Goal: Task Accomplishment & Management: Manage account settings

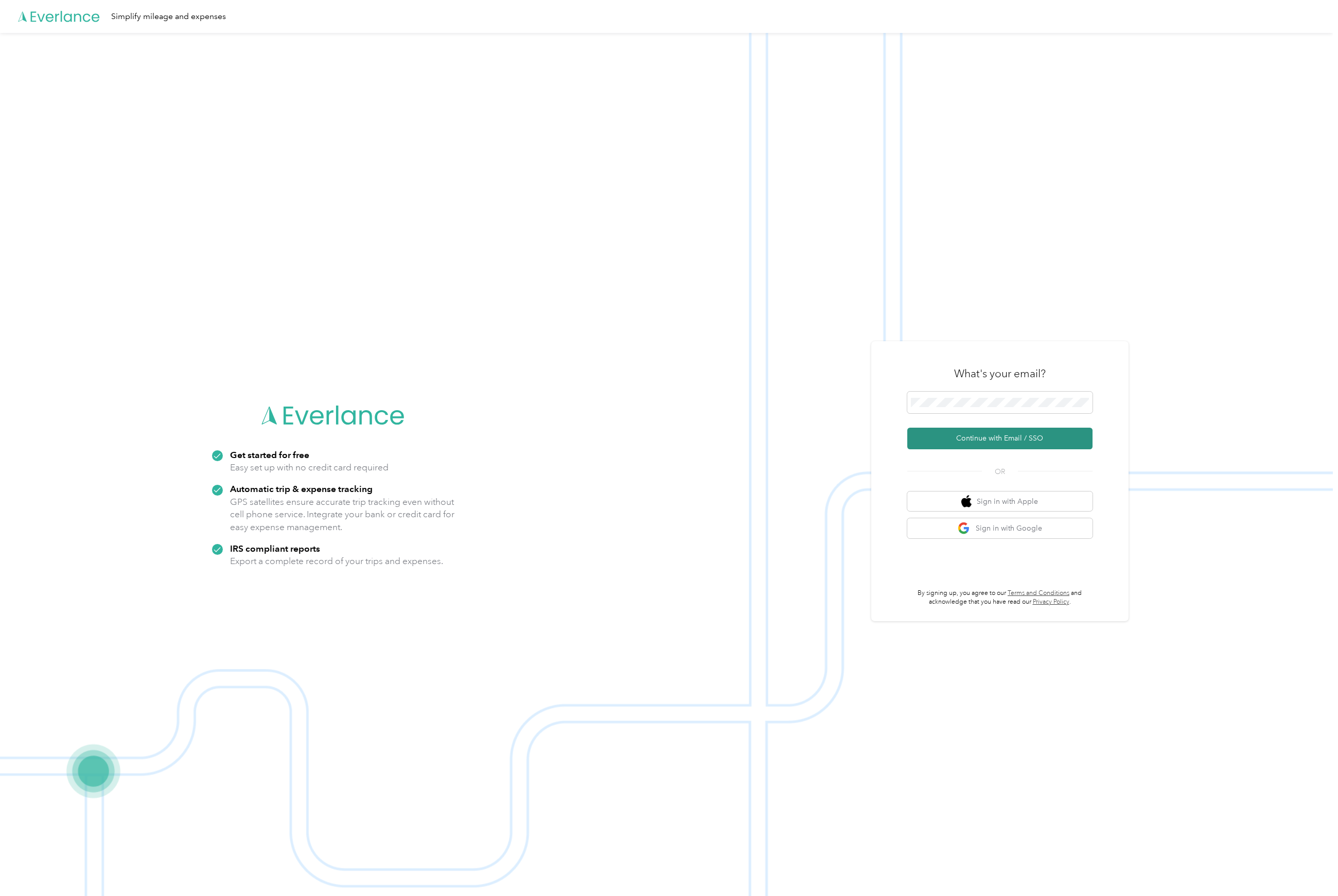
click at [1016, 440] on button "Continue with Email / SSO" at bounding box center [1000, 438] width 185 height 22
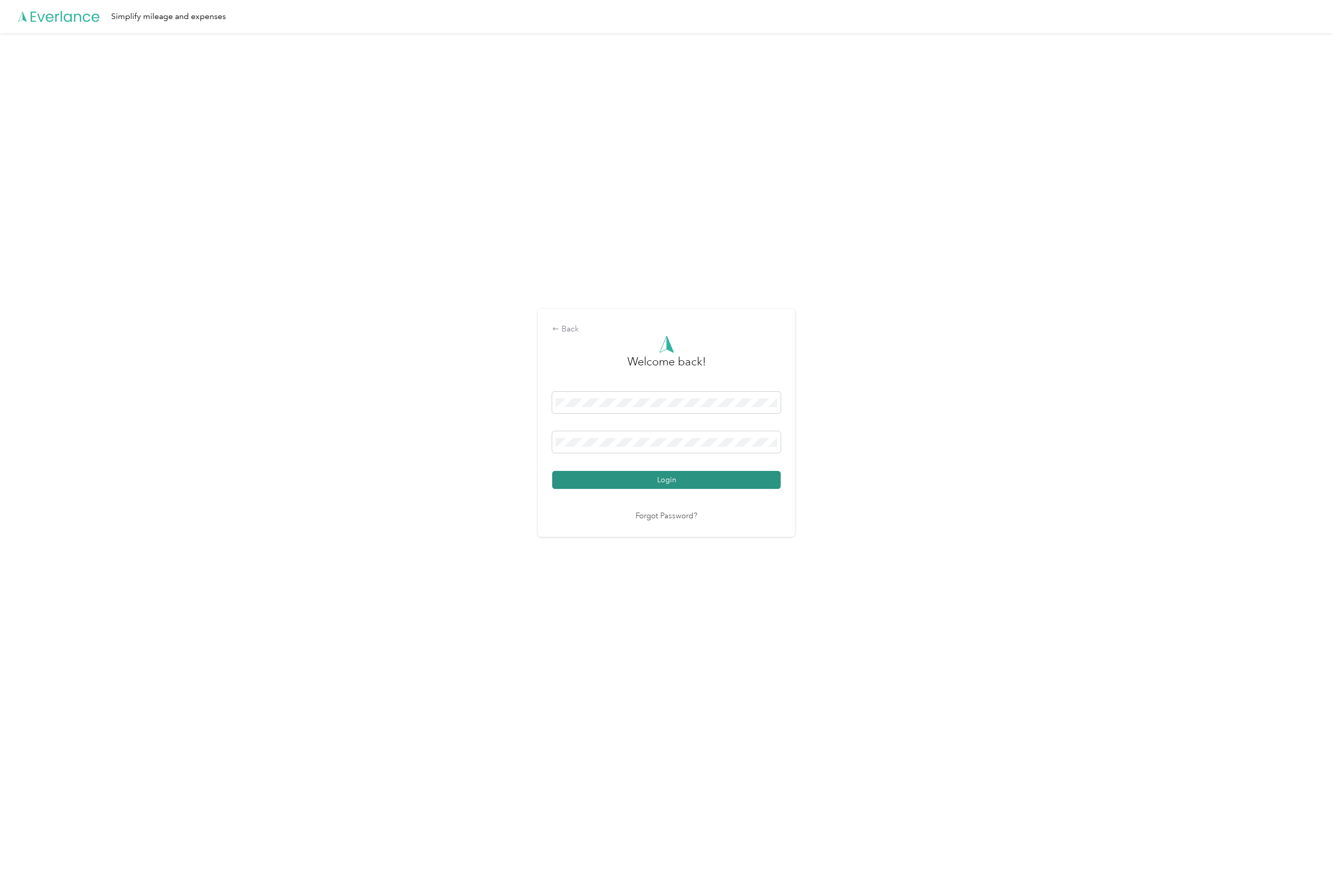
click at [598, 472] on button "Login" at bounding box center [666, 480] width 228 height 18
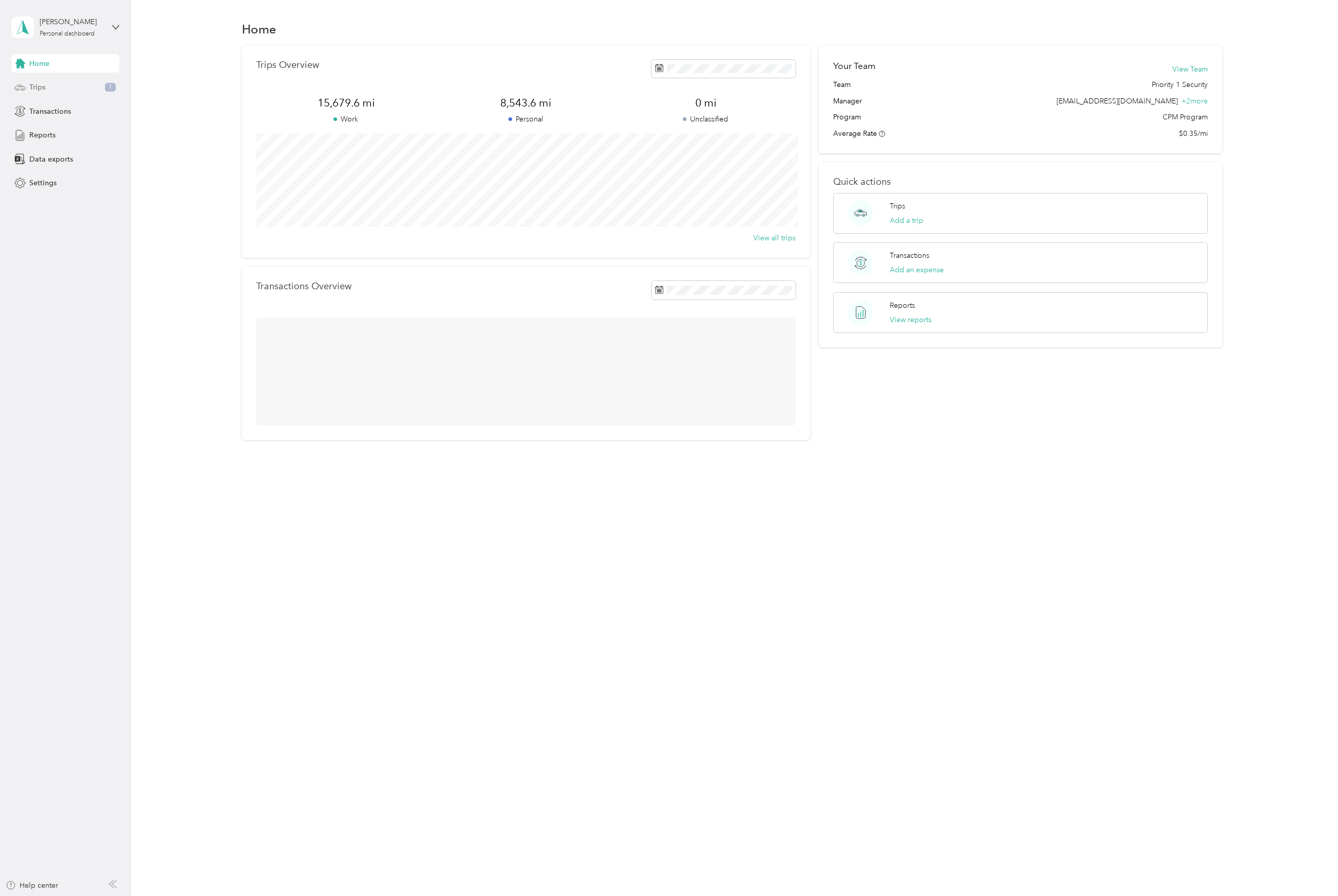
click at [34, 86] on span "Trips" at bounding box center [37, 87] width 16 height 11
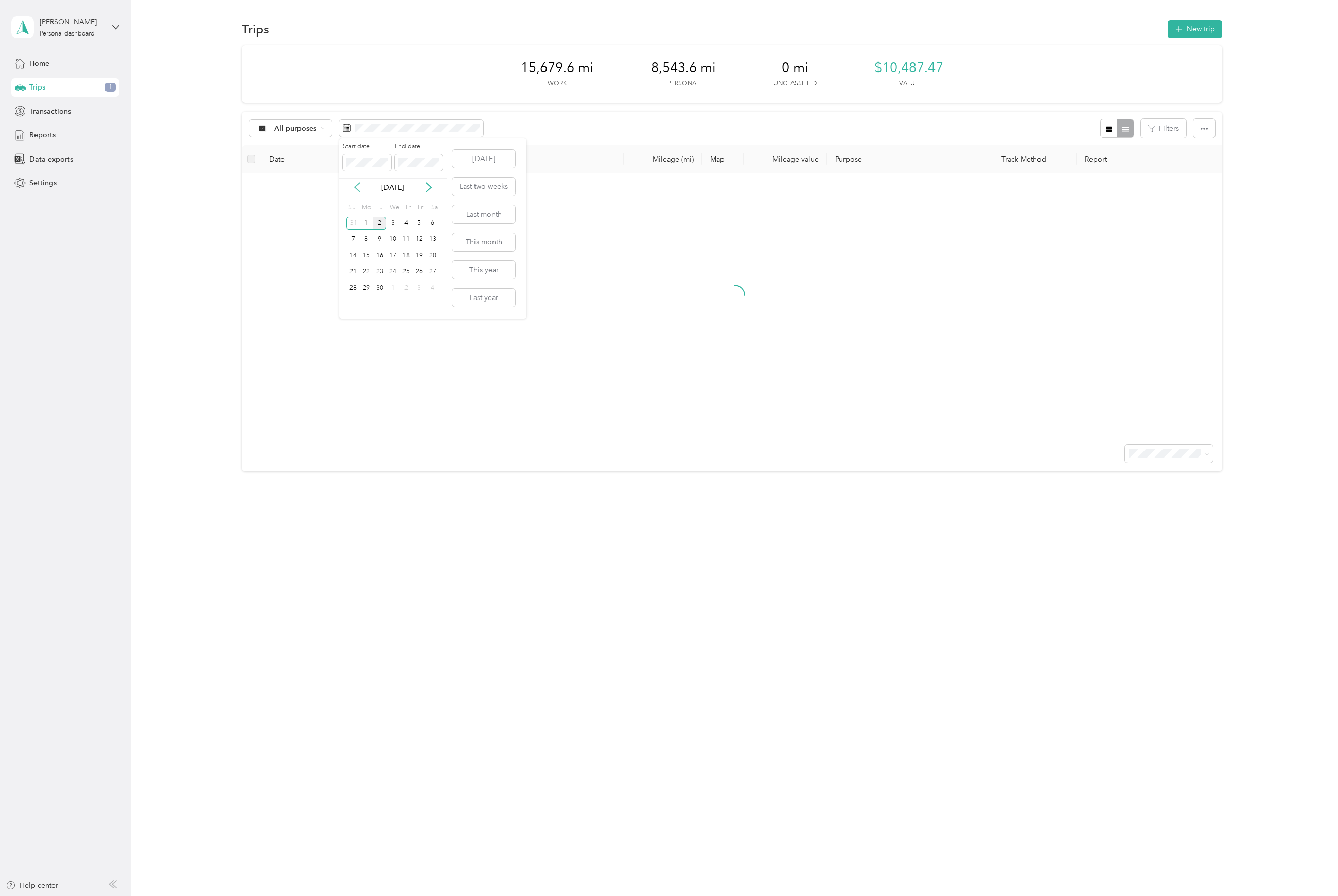
click at [359, 186] on icon at bounding box center [357, 187] width 10 height 10
drag, startPoint x: 367, startPoint y: 289, endPoint x: 419, endPoint y: 285, distance: 52.2
click at [419, 285] on div "24 25 26 27 28 29 30" at bounding box center [392, 288] width 93 height 17
click at [365, 288] on div "25" at bounding box center [366, 288] width 13 height 13
click at [423, 287] on div "29" at bounding box center [419, 288] width 13 height 13
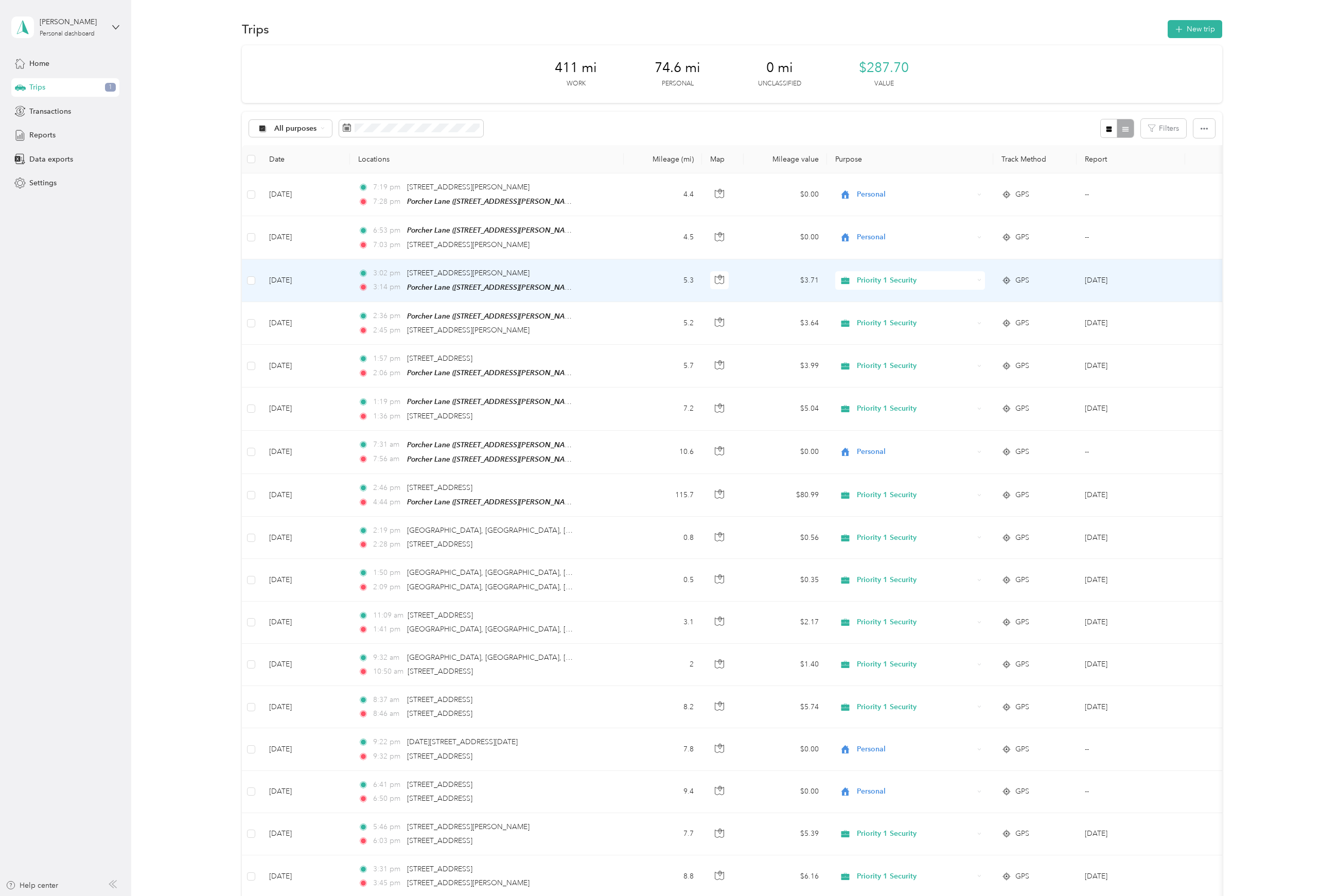
click at [953, 285] on span "Priority 1 Security" at bounding box center [915, 280] width 117 height 11
click at [898, 334] on span "Personal" at bounding box center [919, 336] width 117 height 11
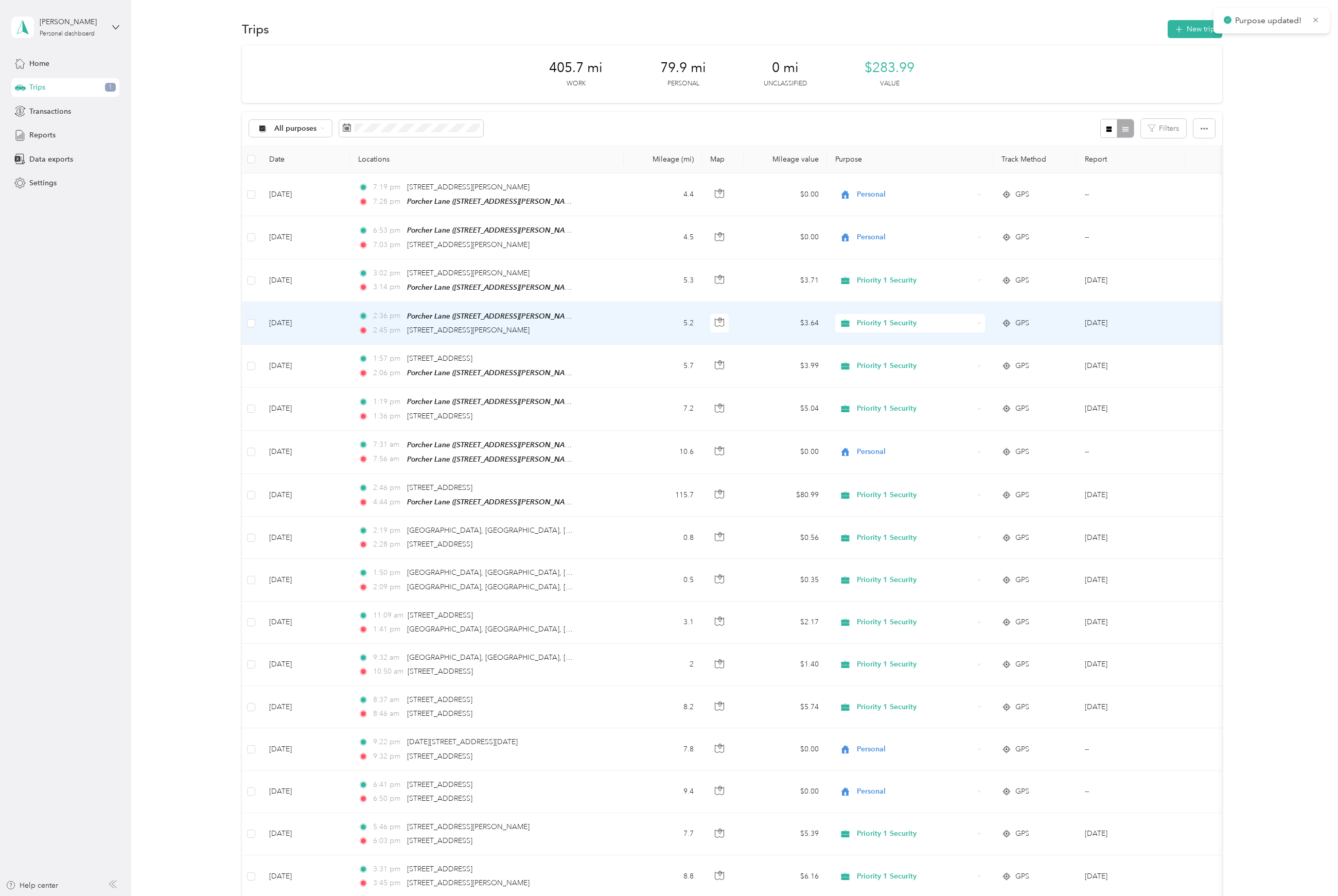
click at [898, 321] on span "Priority 1 Security" at bounding box center [915, 323] width 117 height 11
click at [887, 373] on span "Personal" at bounding box center [919, 377] width 117 height 11
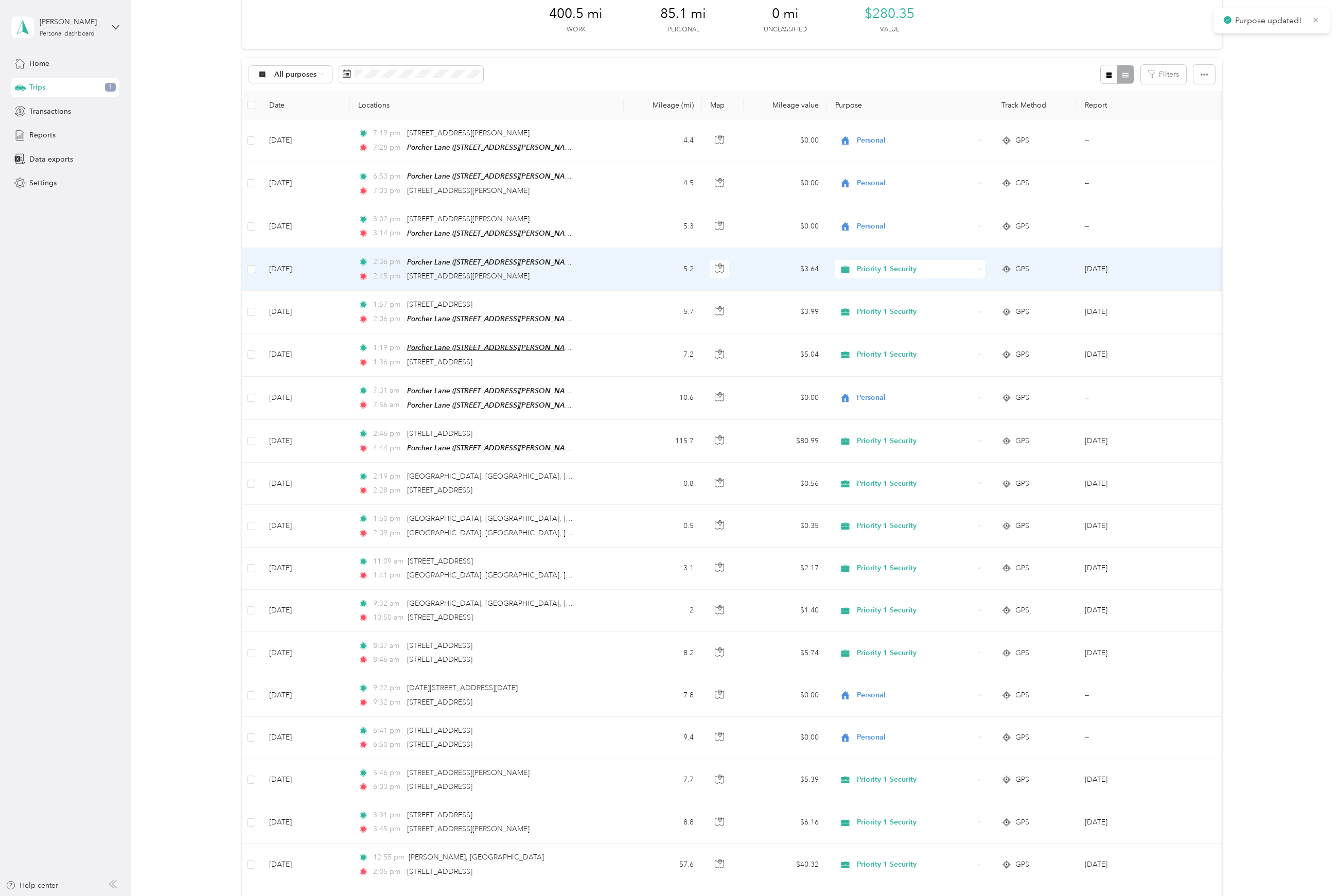
scroll to position [68, 0]
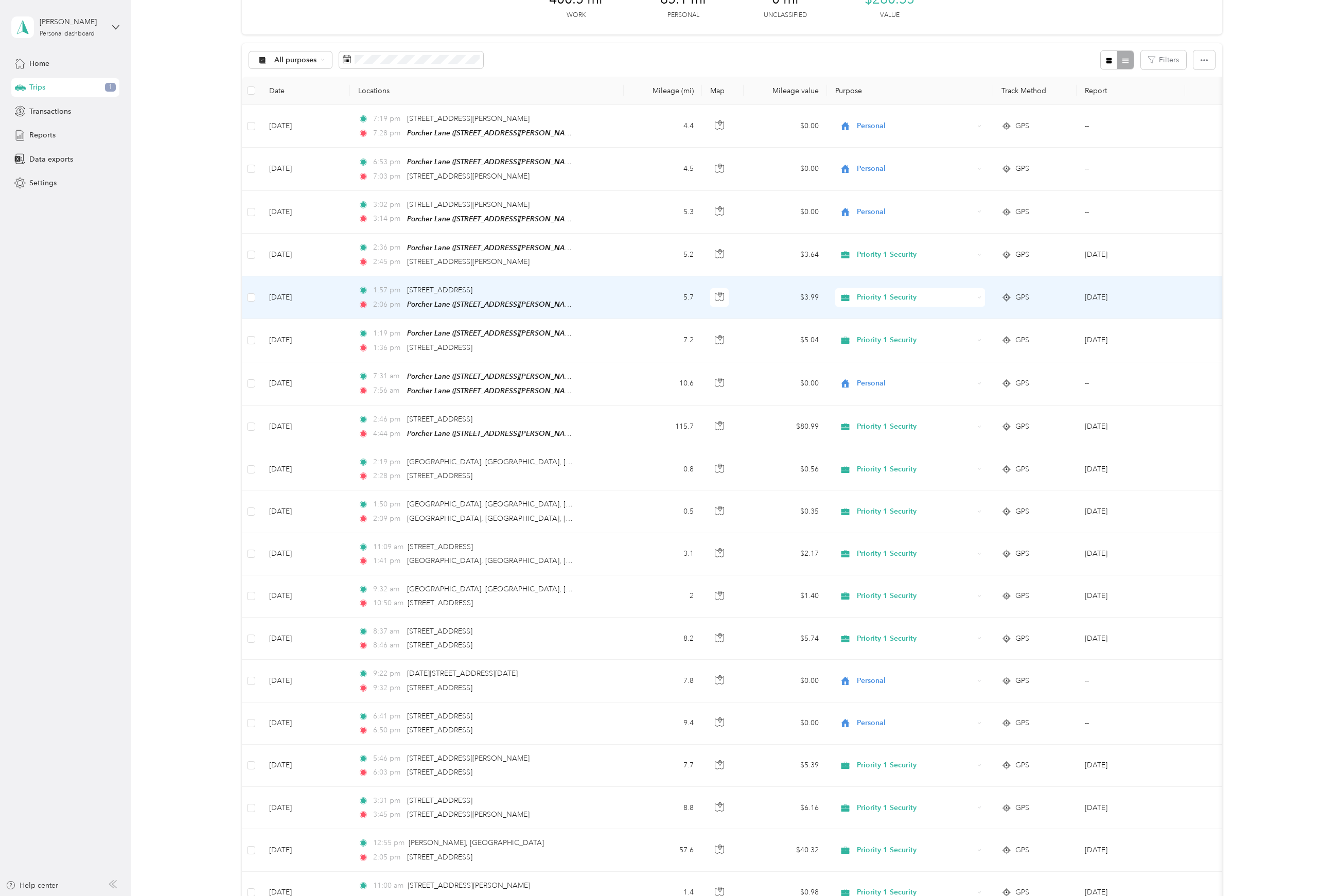
click at [956, 301] on div "Priority 1 Security" at bounding box center [910, 297] width 150 height 19
click at [905, 349] on span "Personal" at bounding box center [919, 349] width 117 height 11
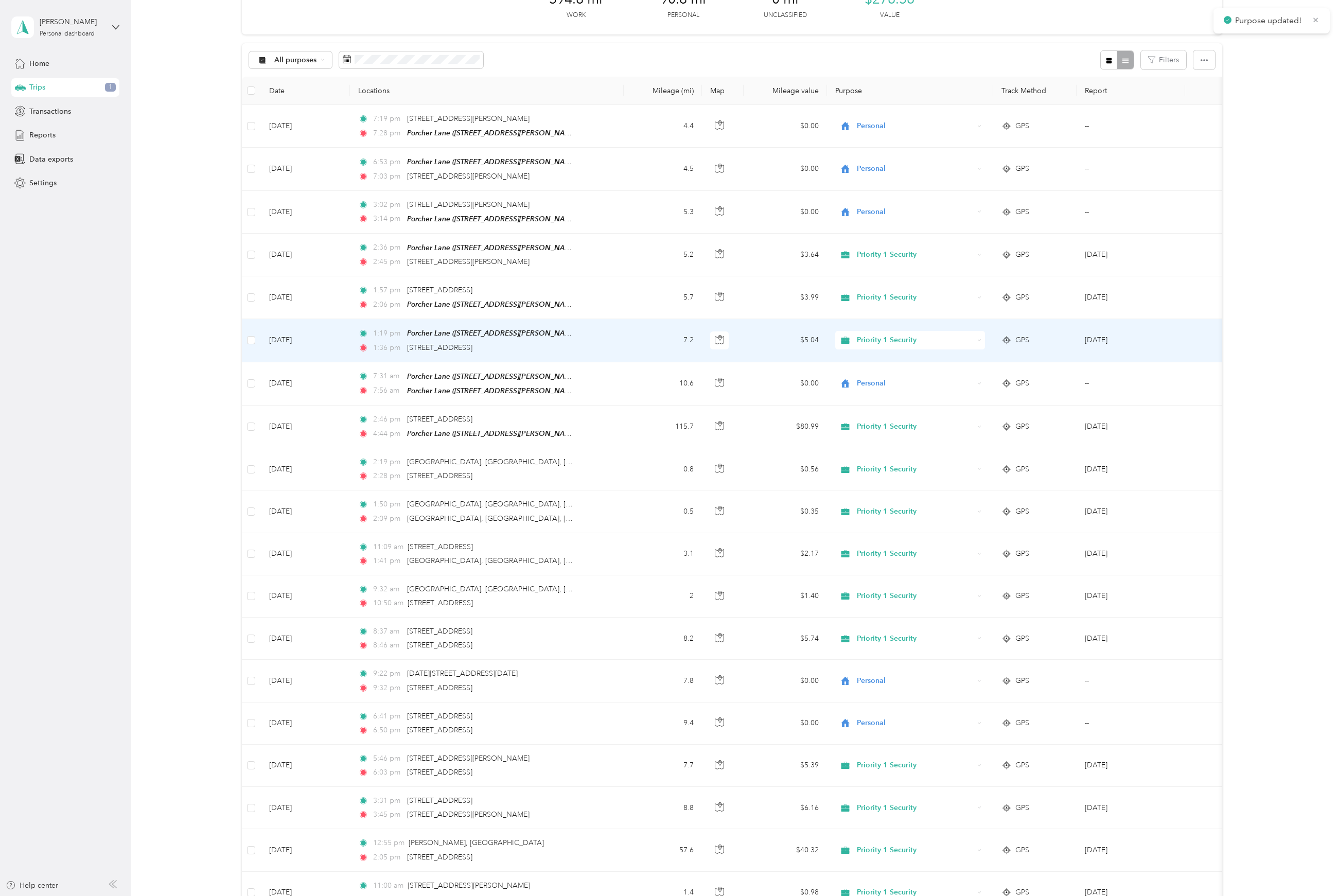
click at [897, 336] on span "Priority 1 Security" at bounding box center [915, 340] width 117 height 11
click at [884, 394] on span "Personal" at bounding box center [919, 392] width 117 height 11
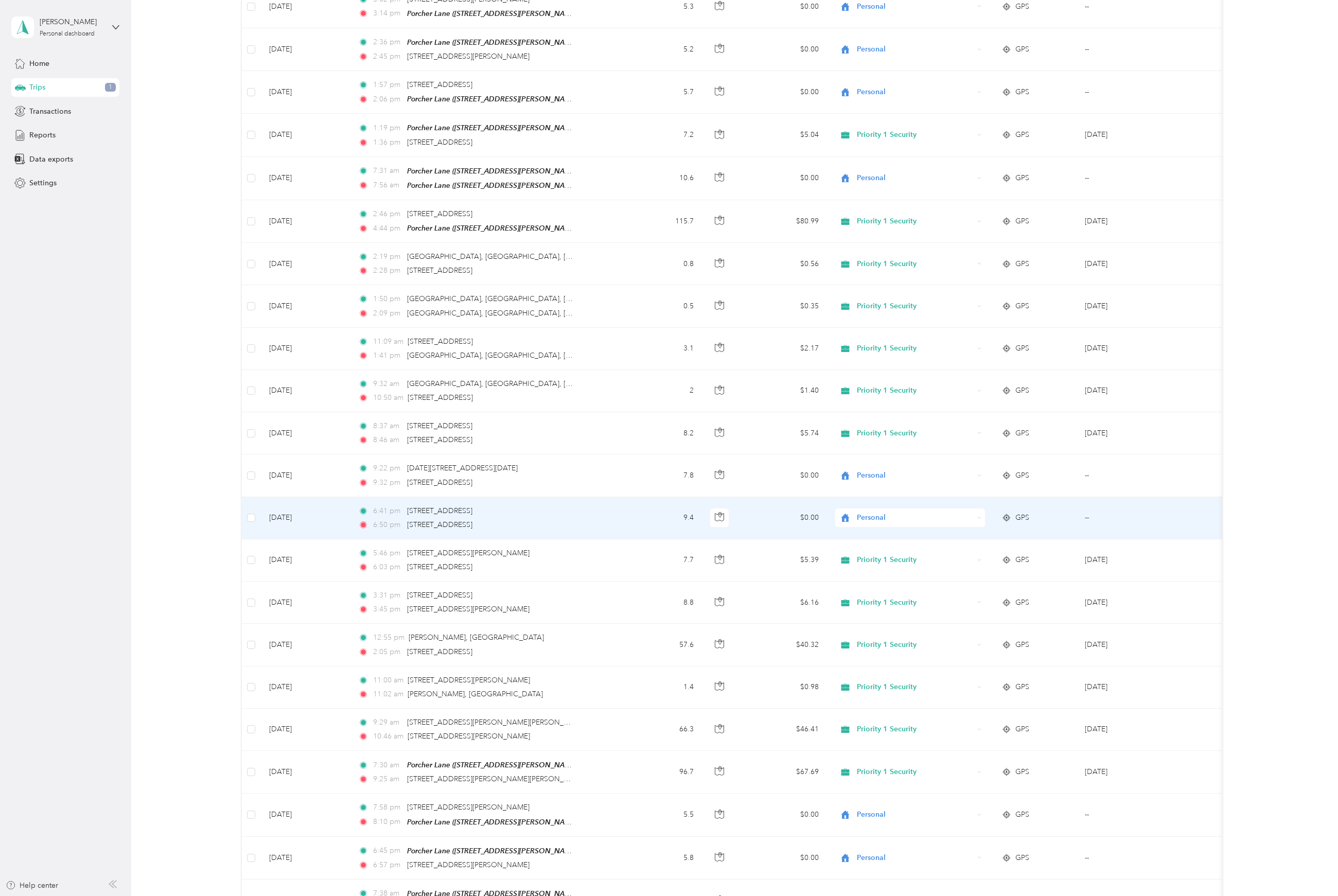
scroll to position [275, 0]
click at [937, 520] on span "Personal" at bounding box center [915, 517] width 117 height 11
click at [894, 537] on li "Priority 1 Security" at bounding box center [910, 535] width 150 height 18
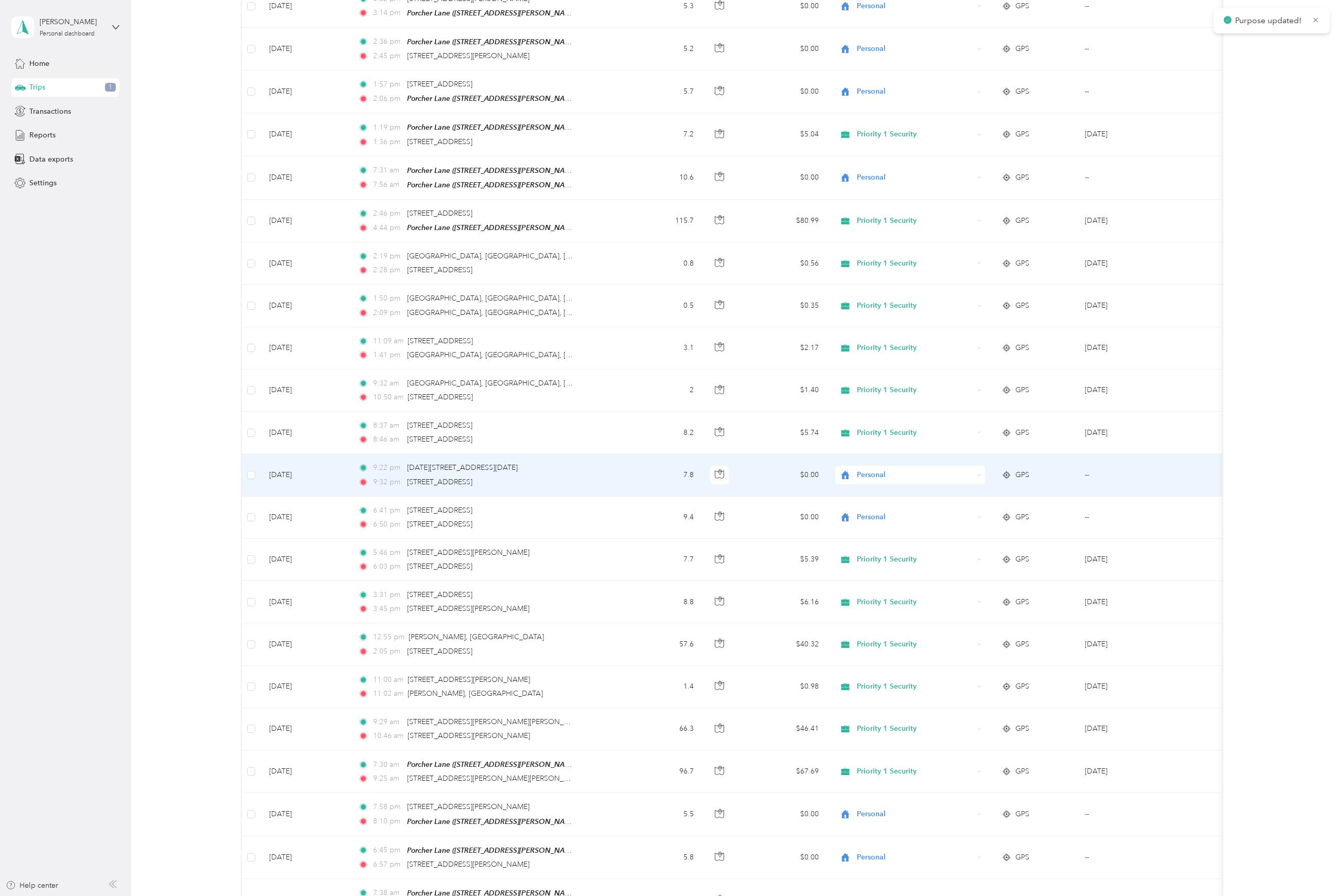
click at [880, 476] on span "Personal" at bounding box center [915, 475] width 117 height 11
click at [891, 492] on span "Priority 1 Security" at bounding box center [919, 492] width 117 height 11
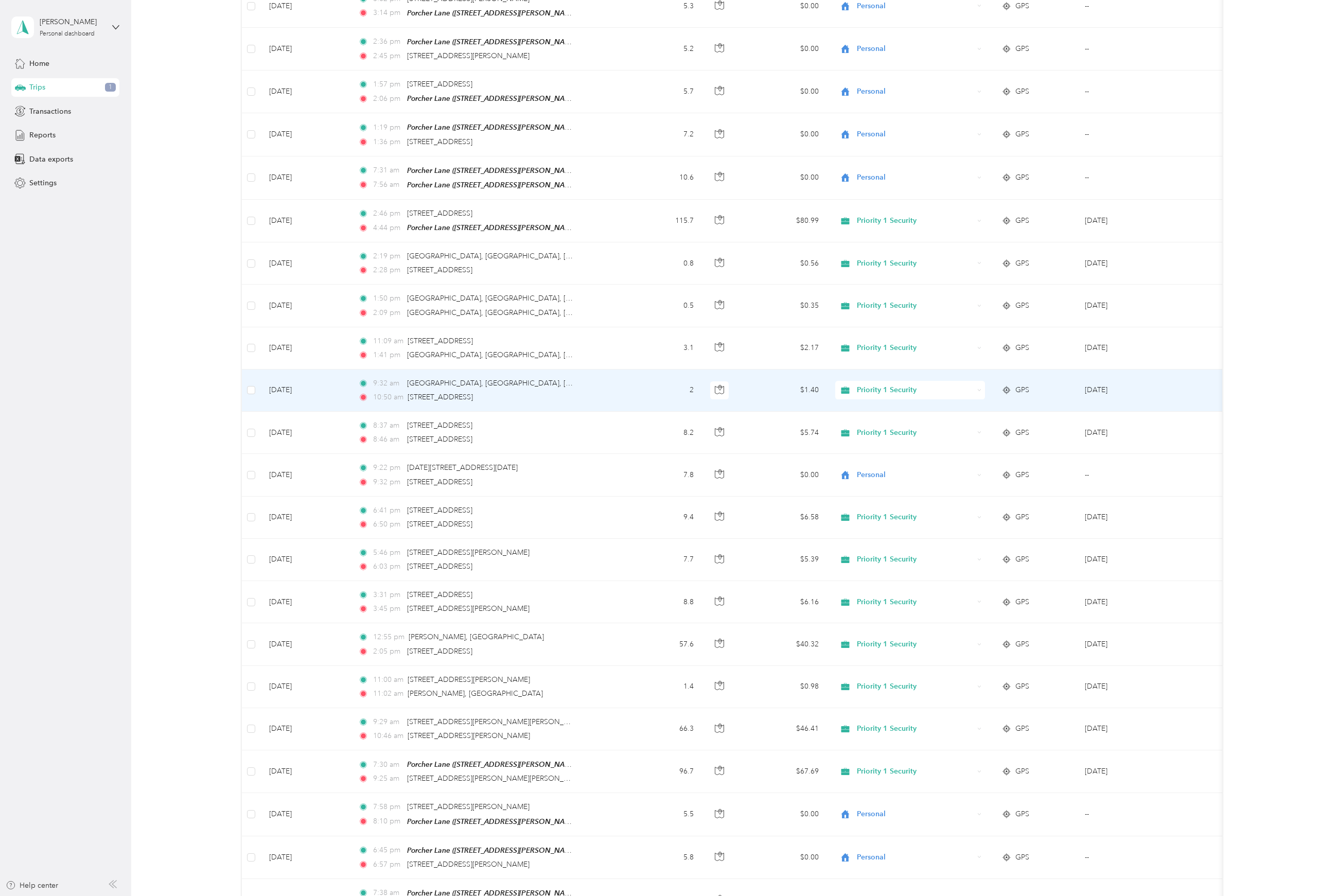
click at [913, 390] on span "Priority 1 Security" at bounding box center [915, 390] width 117 height 11
click at [877, 441] on span "Personal" at bounding box center [919, 438] width 117 height 11
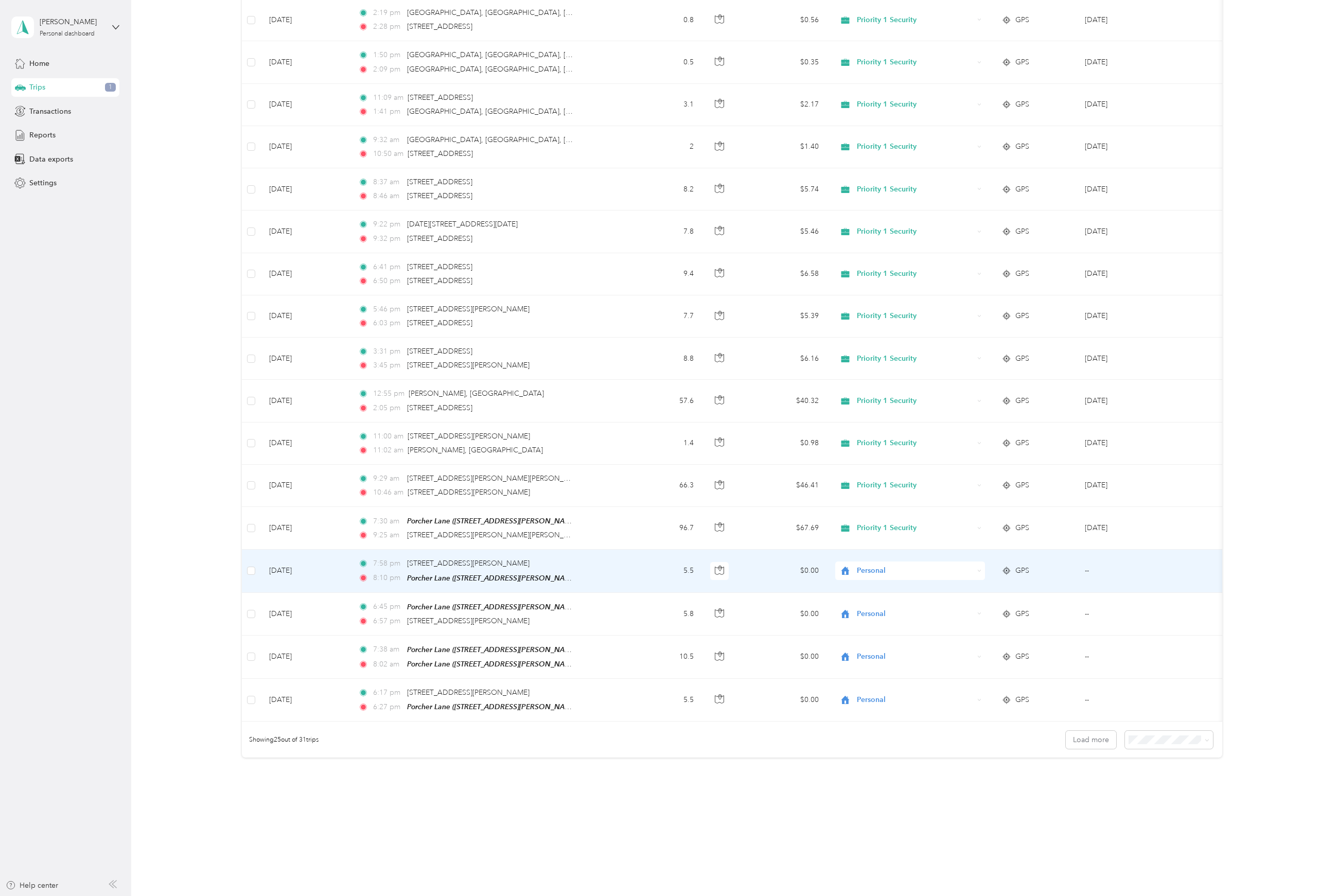
scroll to position [529, 0]
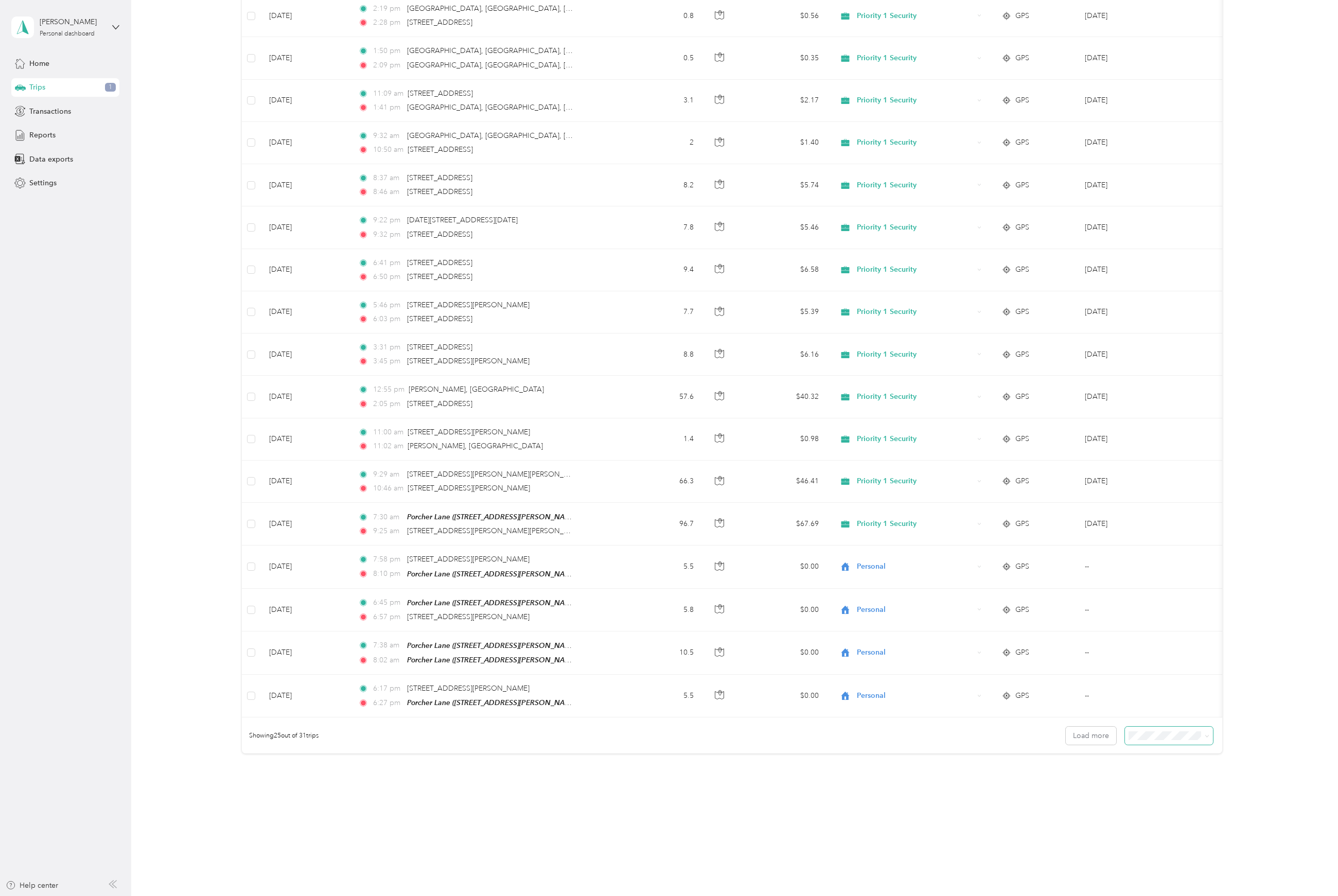
click at [1138, 741] on span at bounding box center [1169, 736] width 88 height 18
click at [1157, 791] on div "100 per load" at bounding box center [1164, 790] width 74 height 11
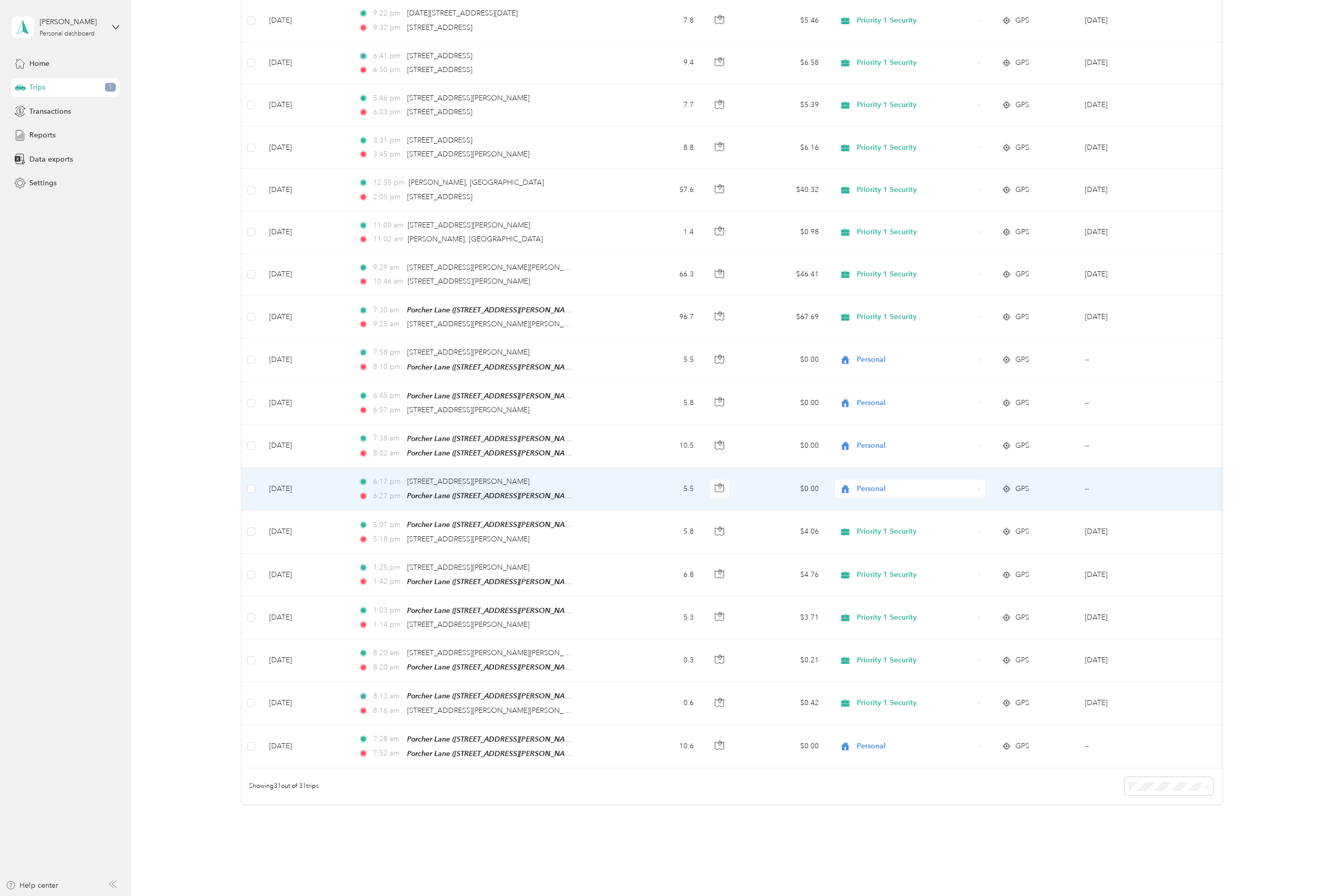
scroll to position [784, 0]
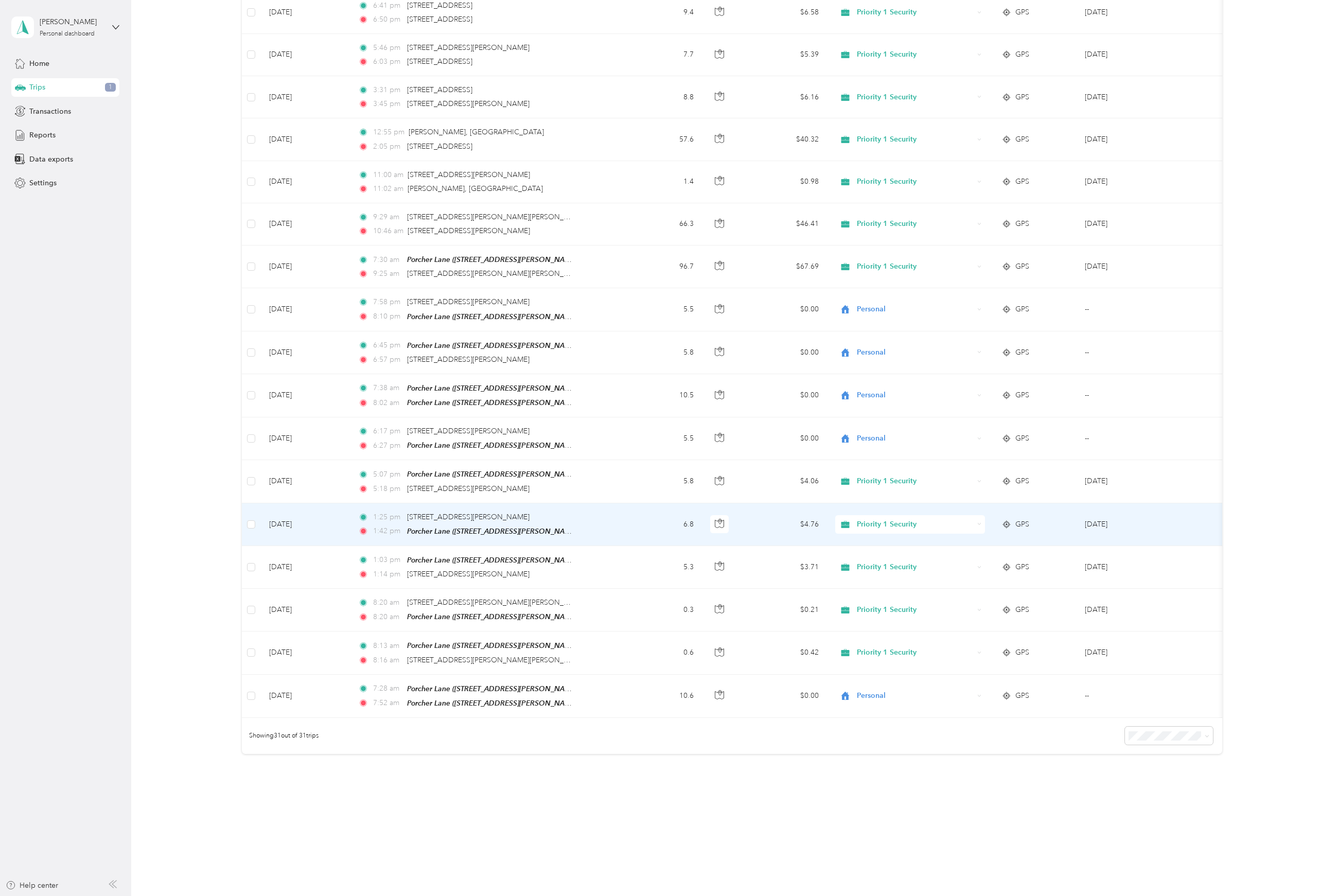
click at [889, 519] on span "Priority 1 Security" at bounding box center [915, 524] width 117 height 11
click at [880, 571] on span "Personal" at bounding box center [919, 571] width 117 height 11
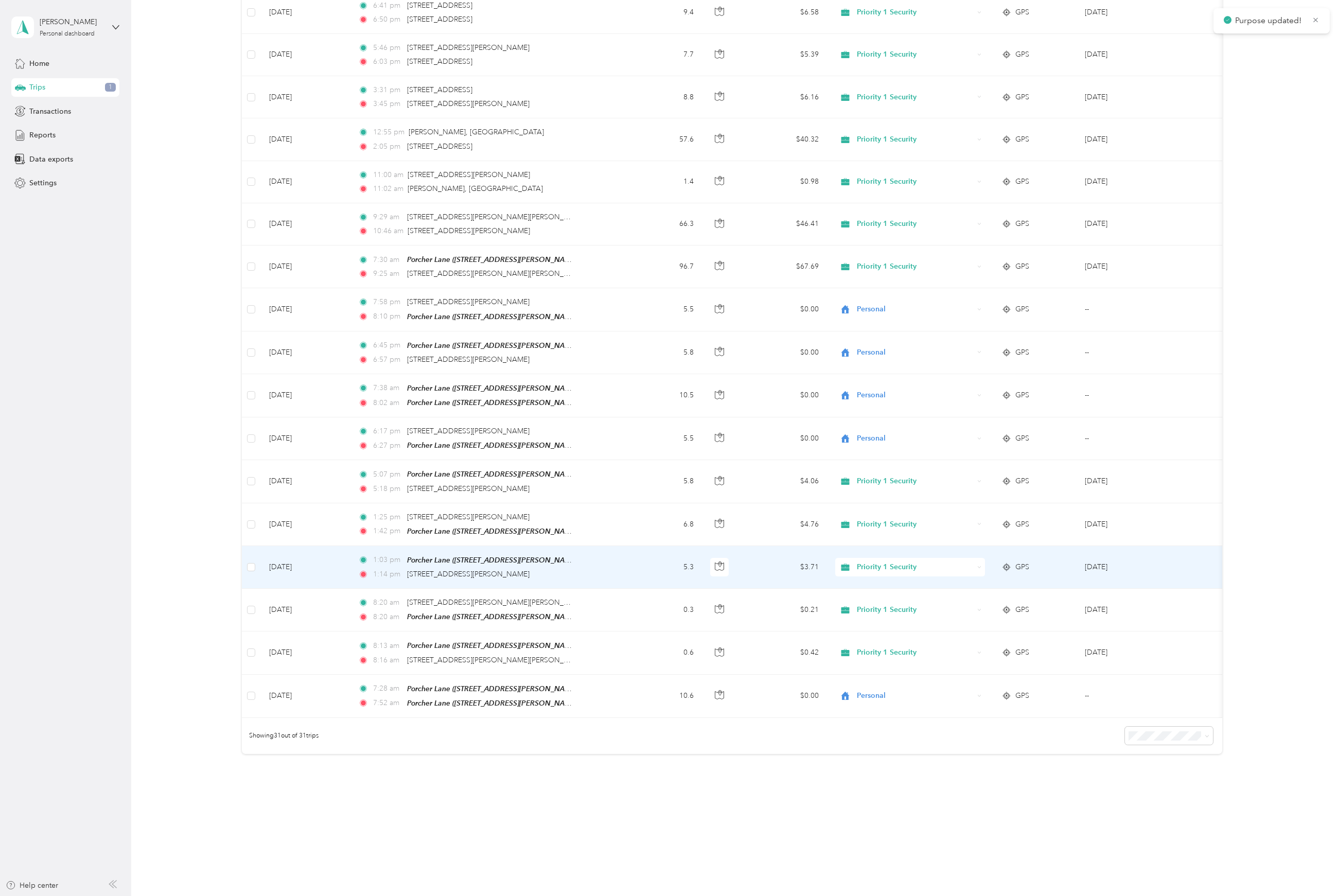
click at [880, 562] on span "Priority 1 Security" at bounding box center [915, 567] width 117 height 11
click at [871, 611] on span "Personal" at bounding box center [919, 609] width 117 height 11
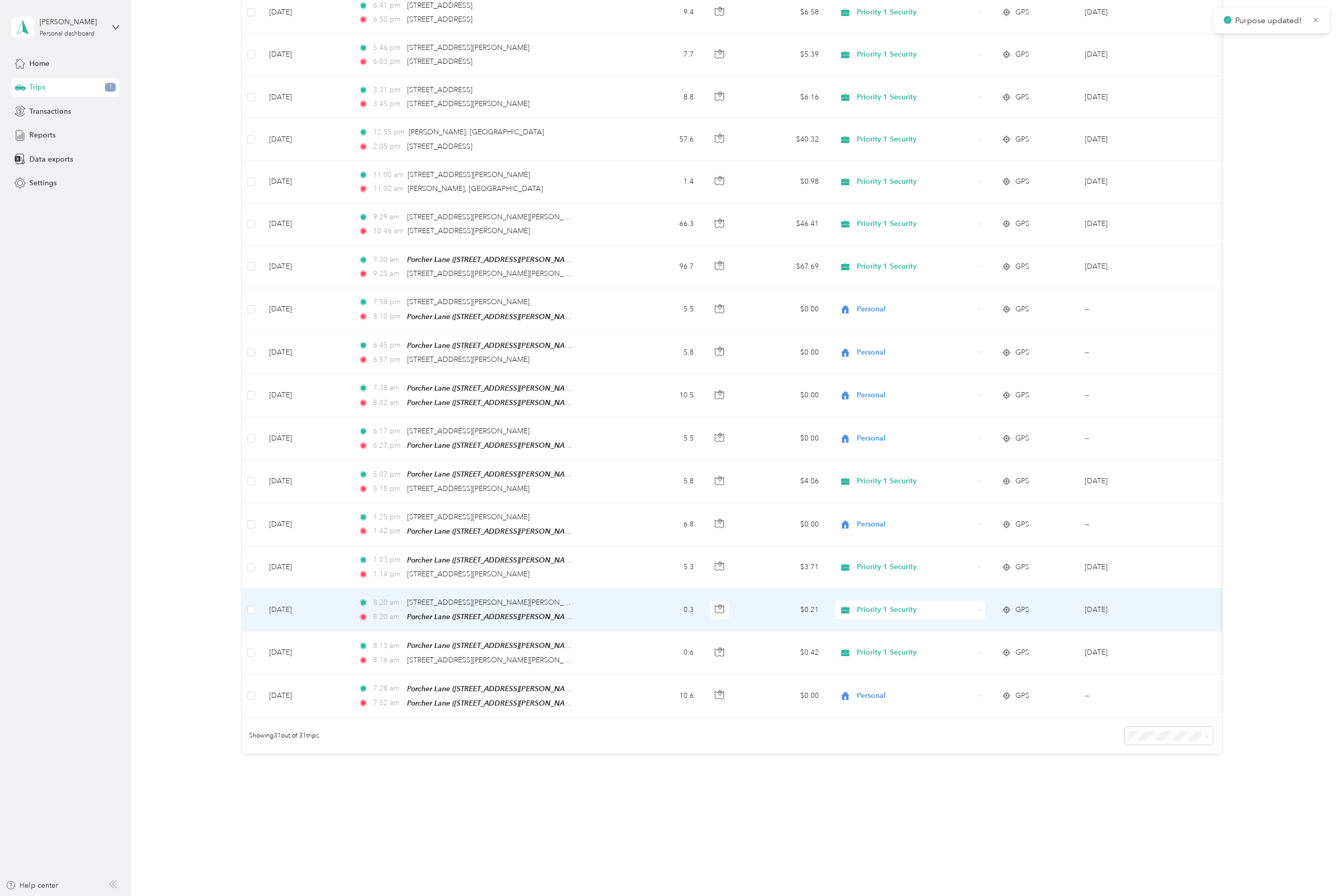
click at [917, 604] on span "Priority 1 Security" at bounding box center [915, 609] width 117 height 11
click at [884, 656] on span "Personal" at bounding box center [919, 654] width 117 height 11
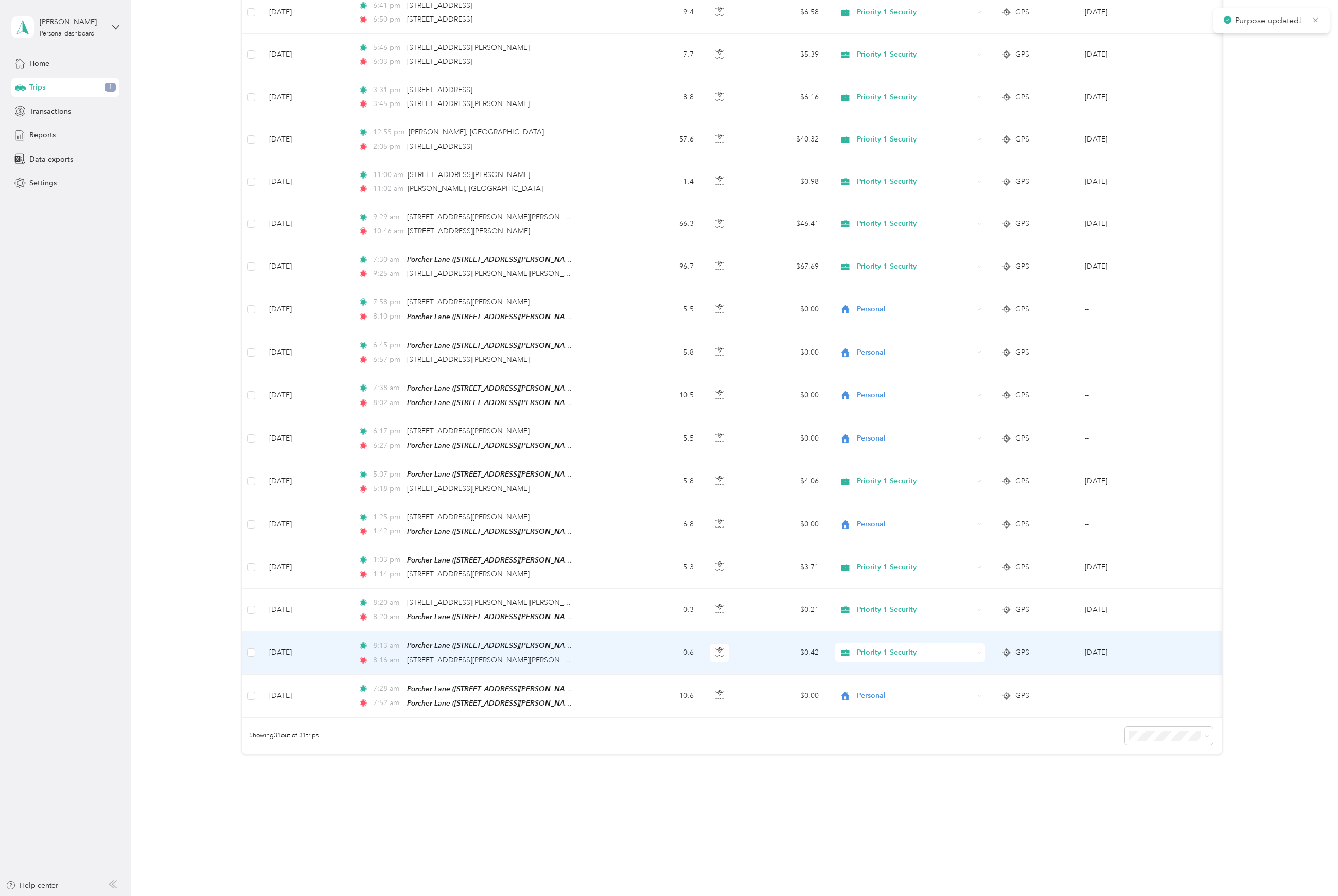
click at [876, 647] on span "Priority 1 Security" at bounding box center [915, 653] width 117 height 11
click at [872, 695] on span "Personal" at bounding box center [919, 694] width 117 height 11
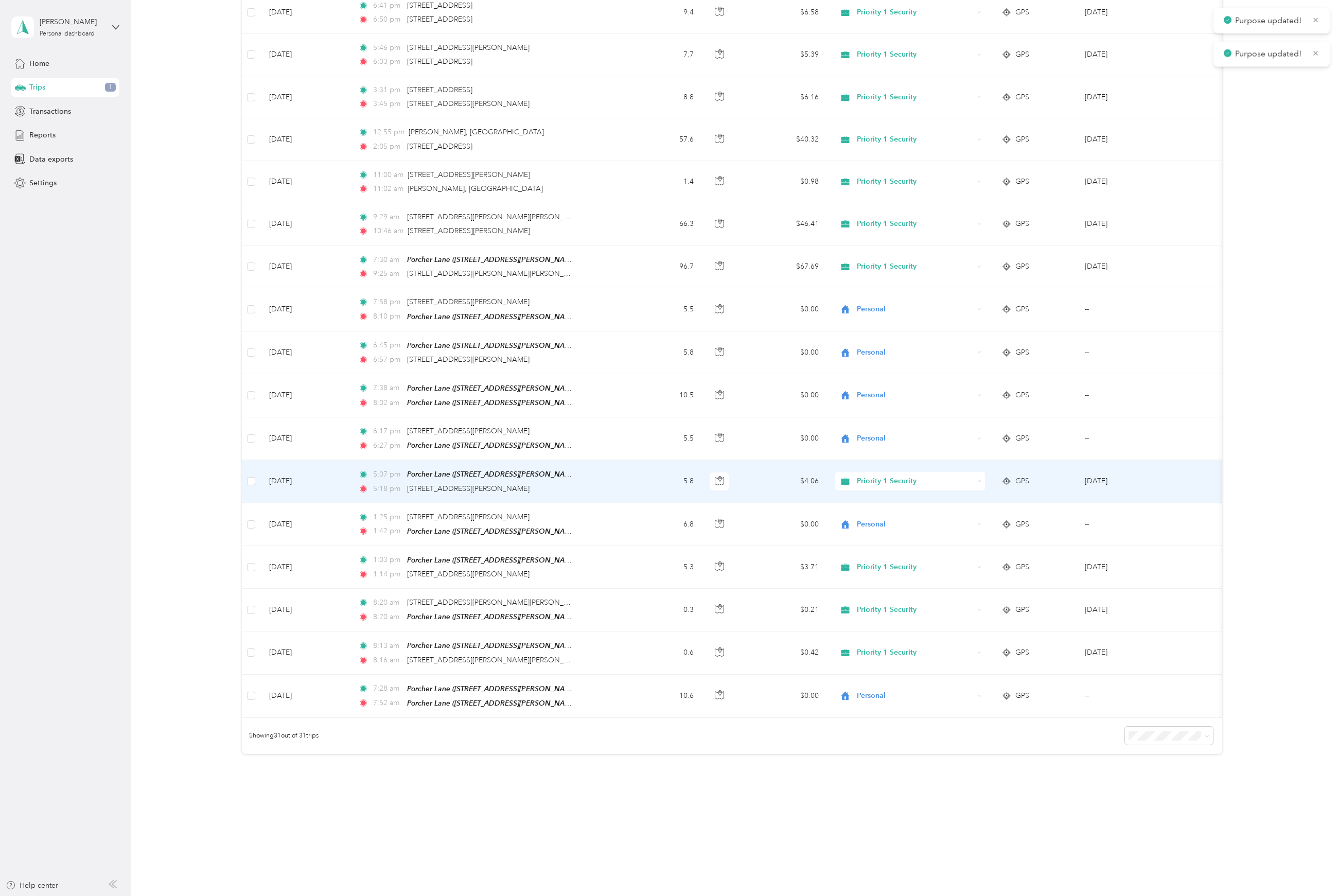
click at [871, 478] on span "Priority 1 Security" at bounding box center [915, 481] width 117 height 11
click at [865, 529] on li "Personal" at bounding box center [910, 523] width 150 height 18
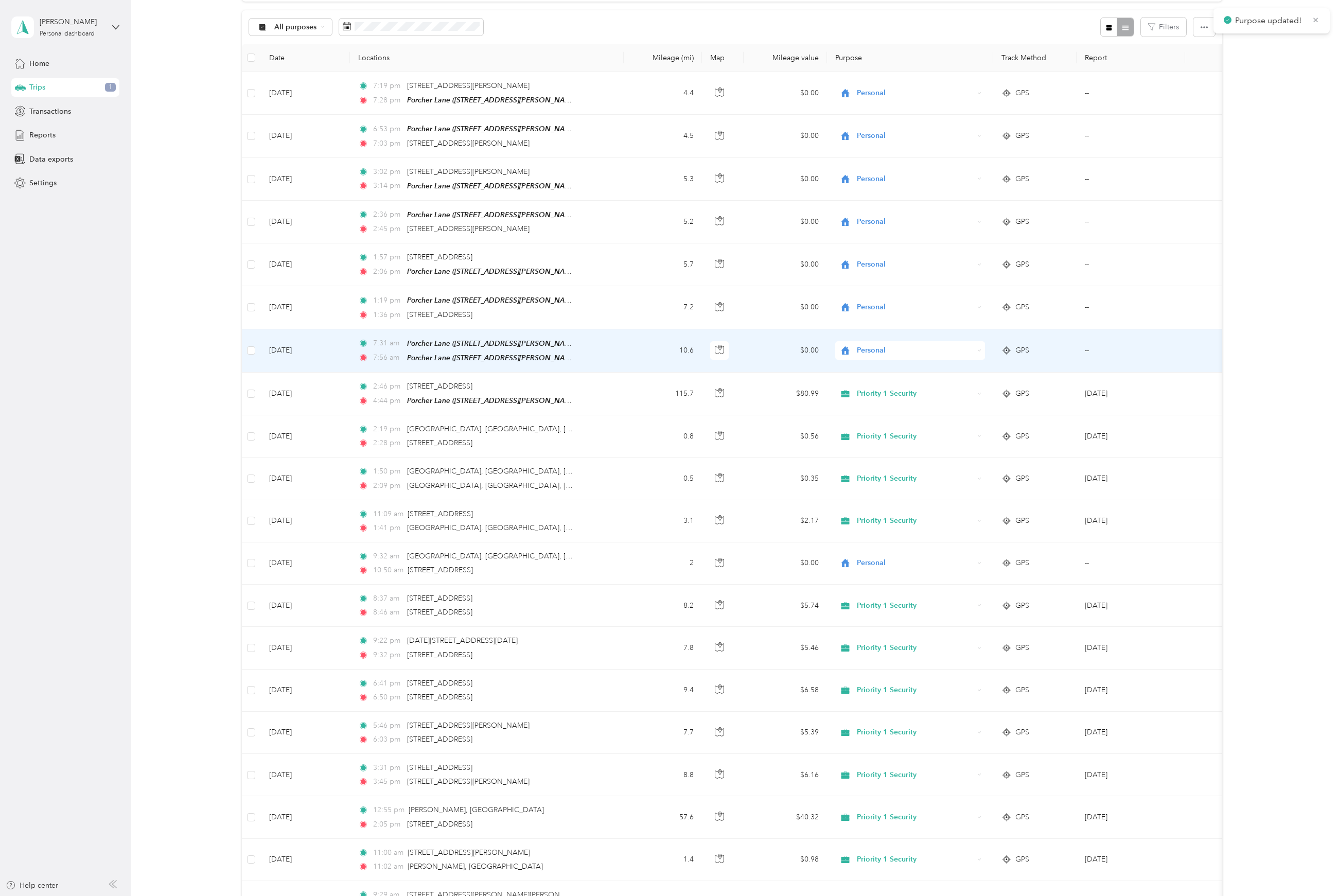
scroll to position [0, 0]
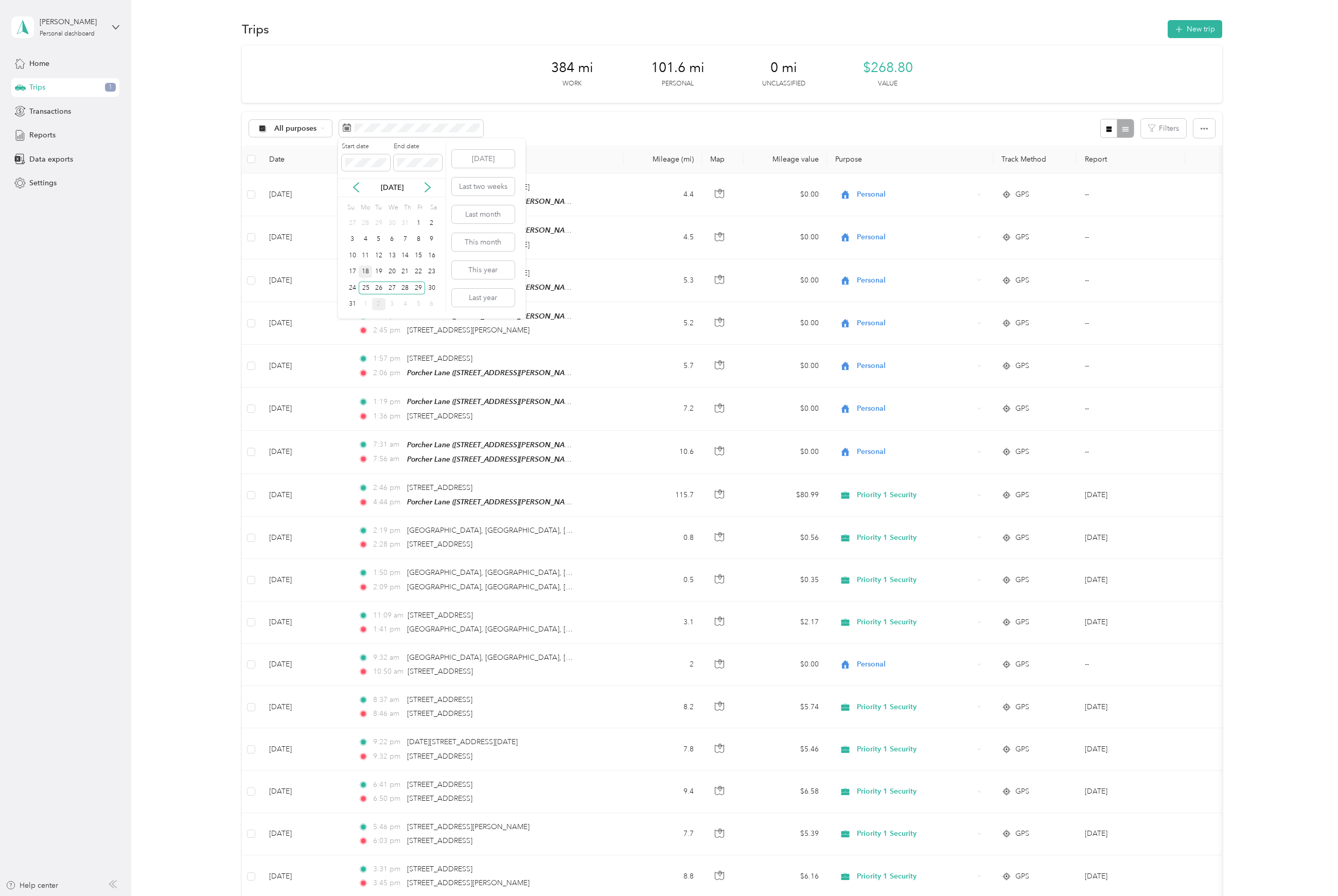
click at [365, 272] on div "18" at bounding box center [365, 272] width 13 height 13
click at [419, 275] on div "22" at bounding box center [418, 272] width 13 height 13
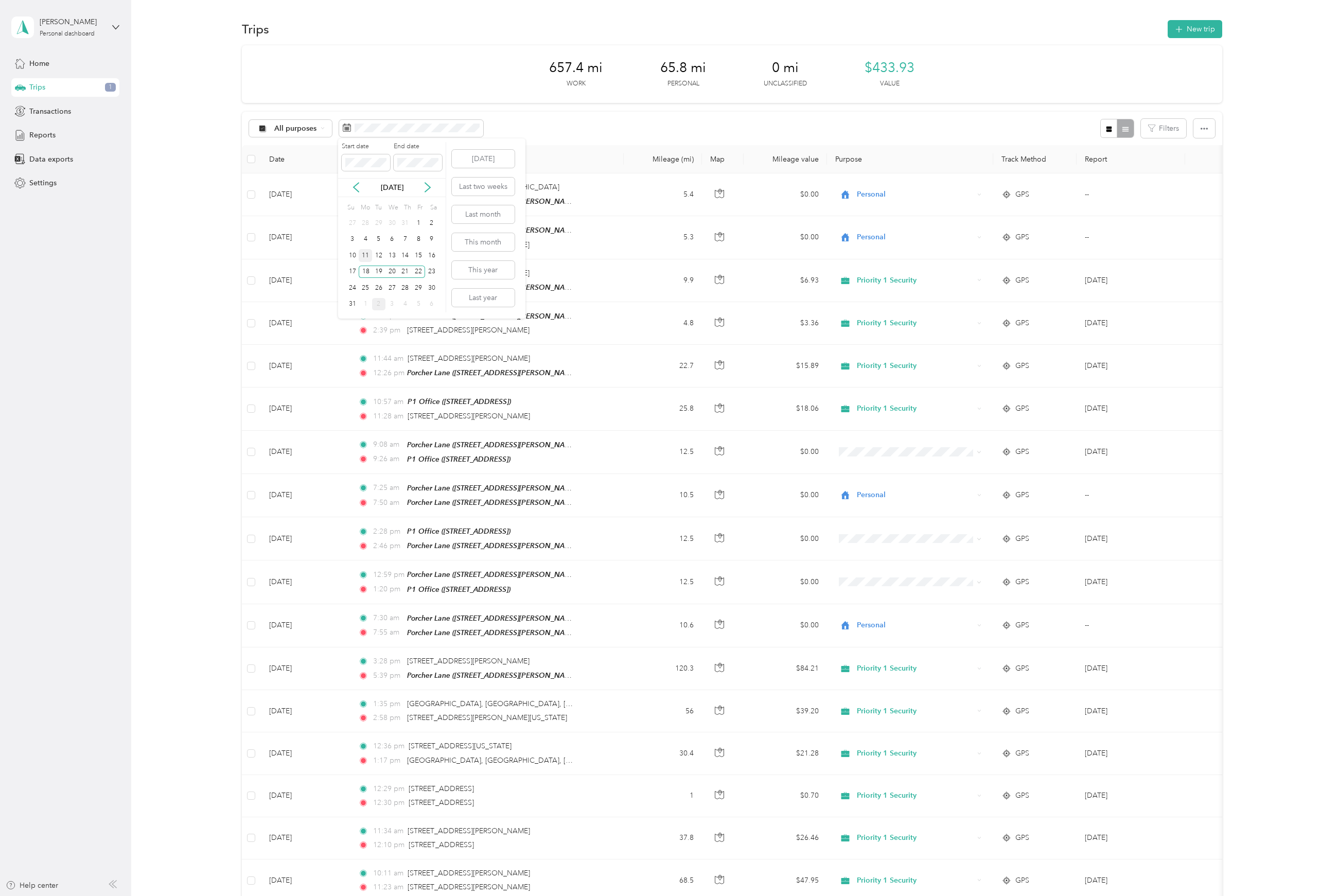
click at [367, 255] on div "11" at bounding box center [365, 255] width 13 height 13
click at [420, 260] on div "15" at bounding box center [418, 255] width 13 height 13
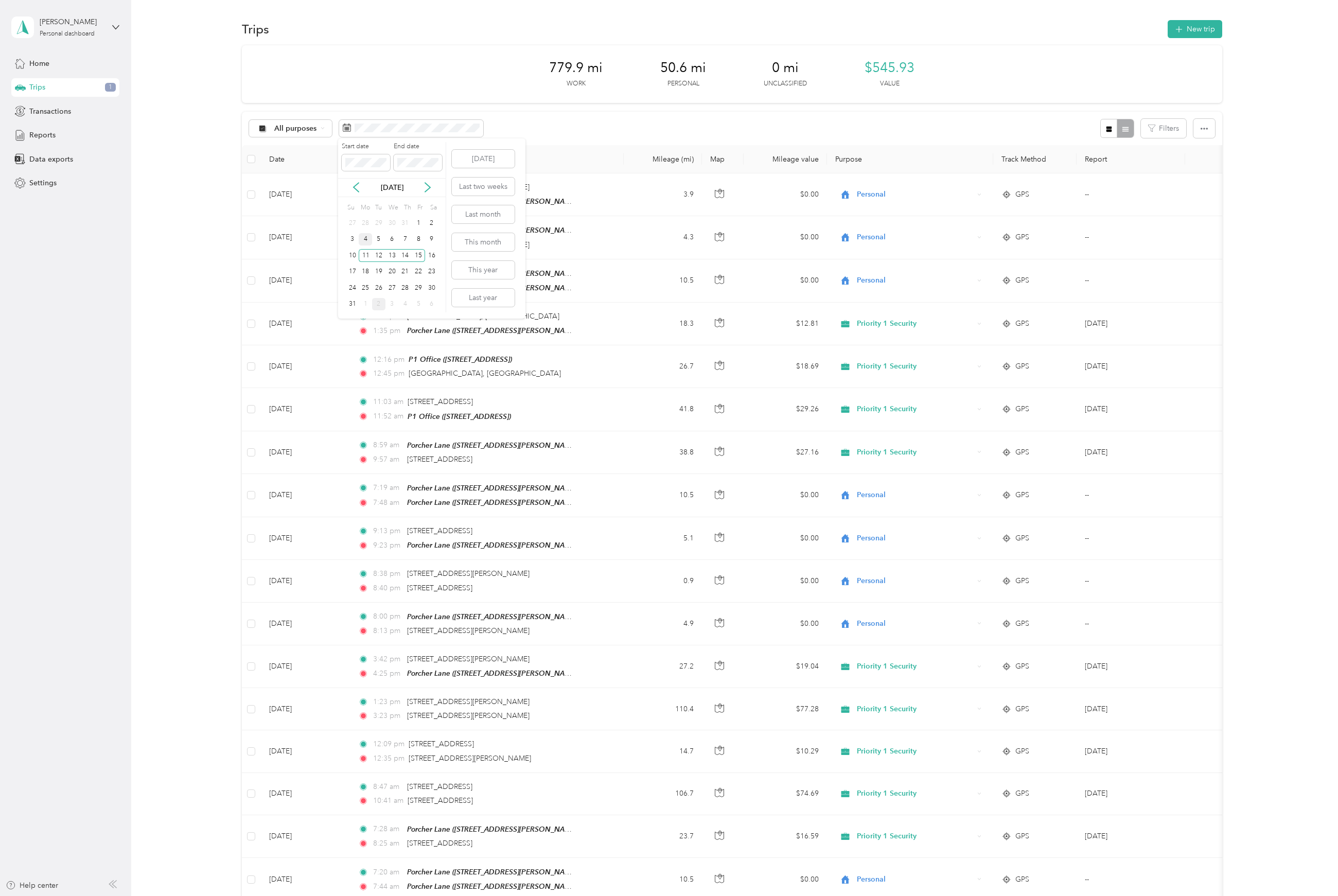
click at [361, 245] on div "4" at bounding box center [365, 240] width 13 height 13
click at [421, 243] on div "8" at bounding box center [418, 240] width 13 height 13
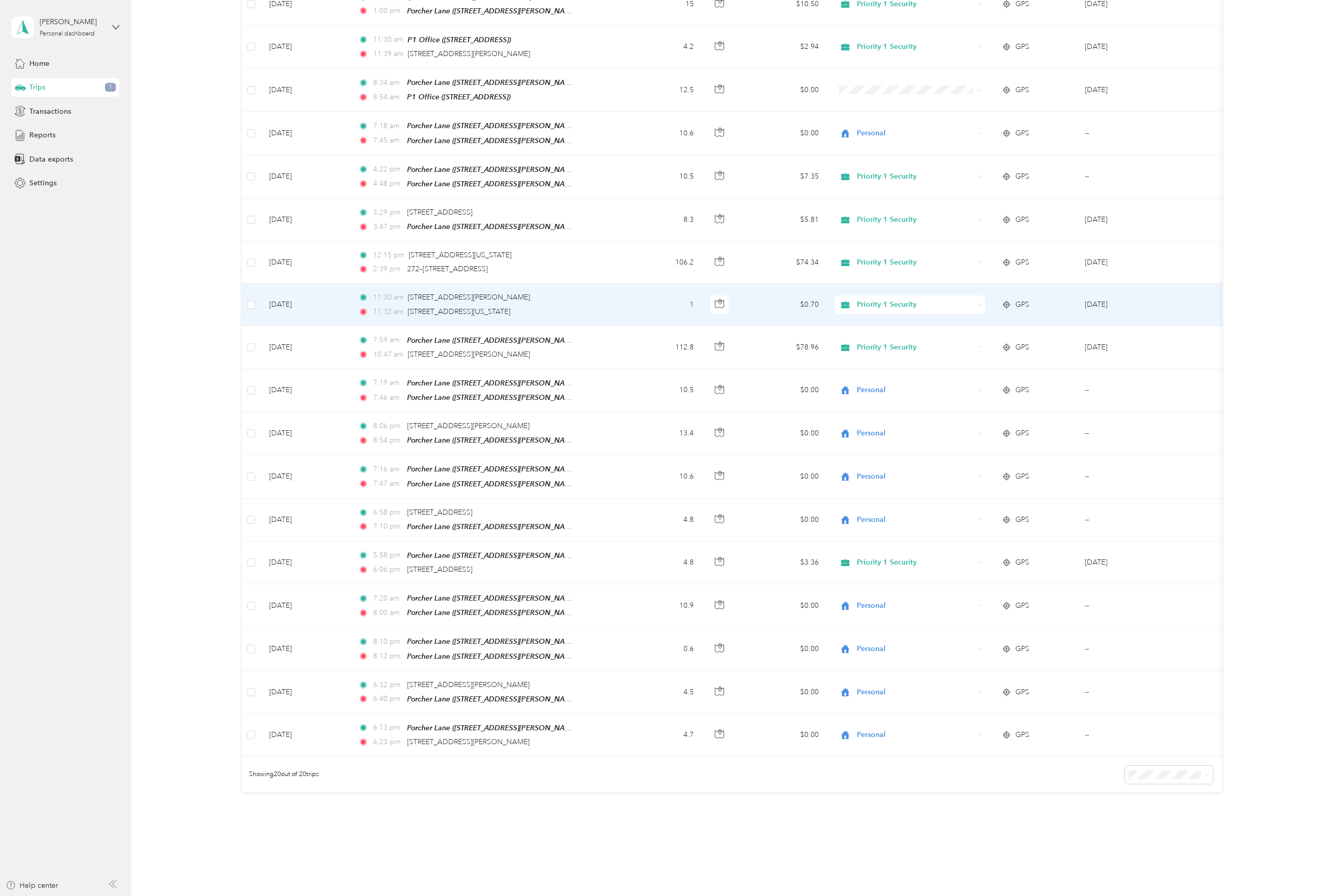
scroll to position [316, 0]
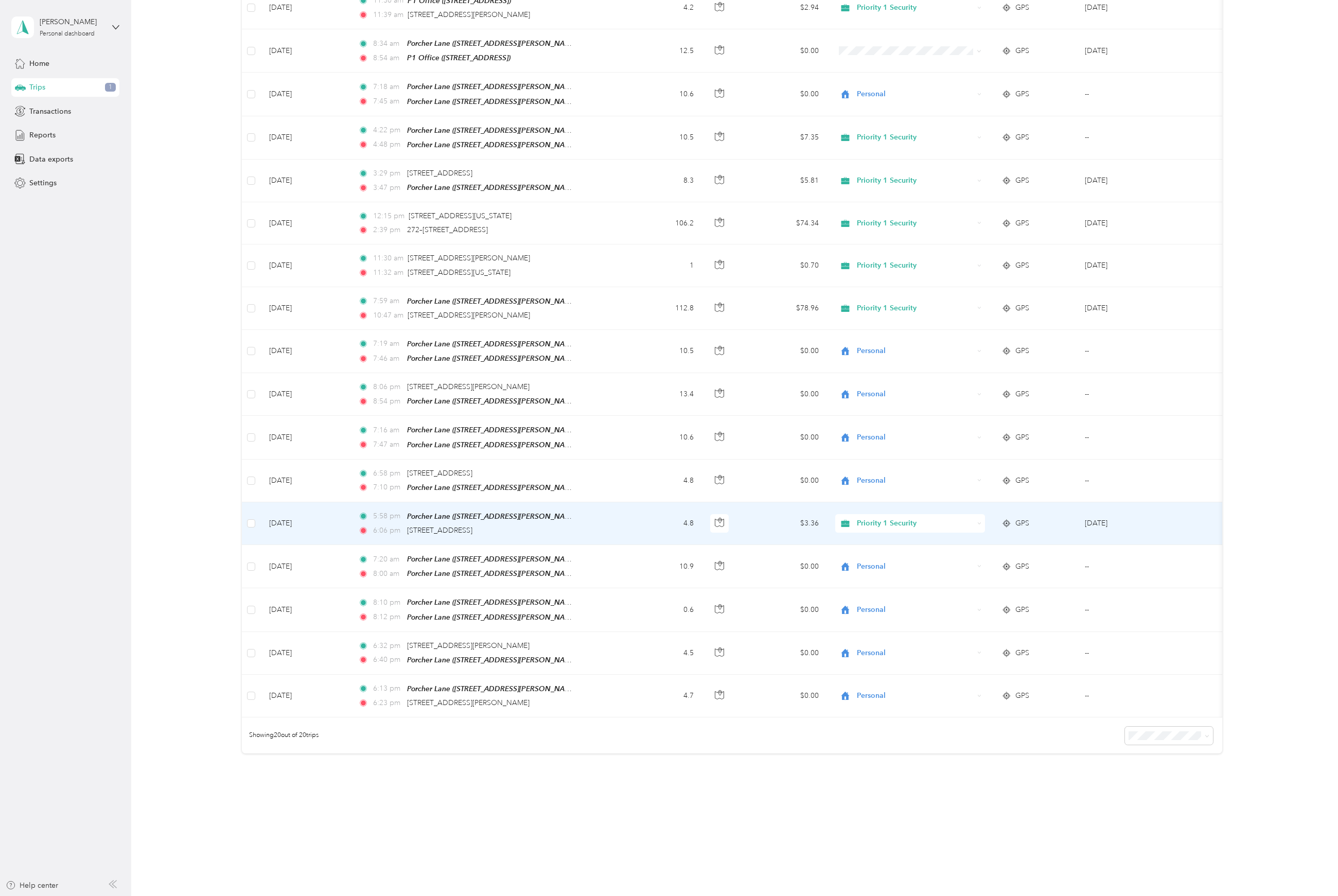
click at [909, 518] on span "Priority 1 Security" at bounding box center [915, 523] width 117 height 11
click at [873, 573] on li "Personal" at bounding box center [910, 571] width 150 height 18
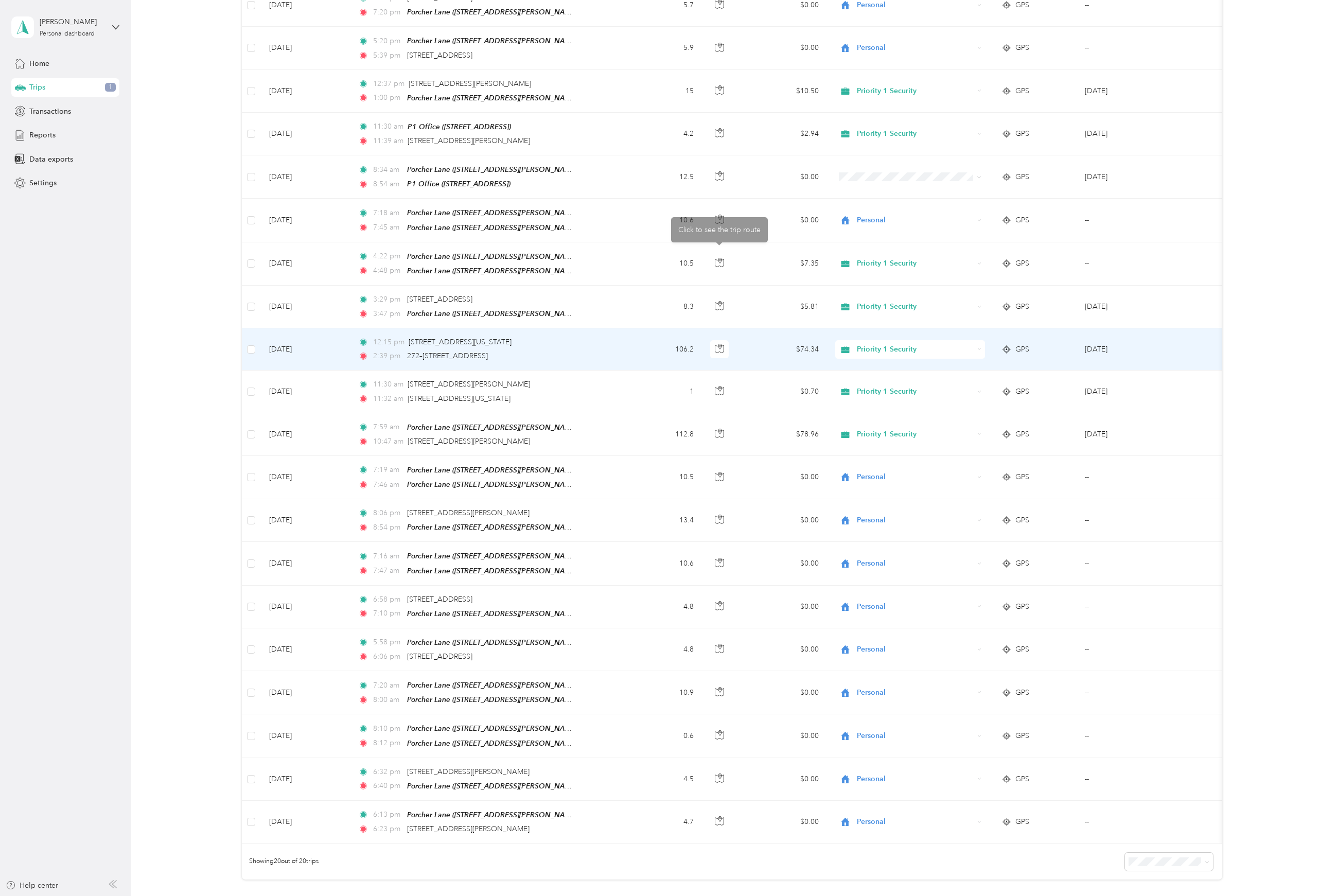
scroll to position [179, 0]
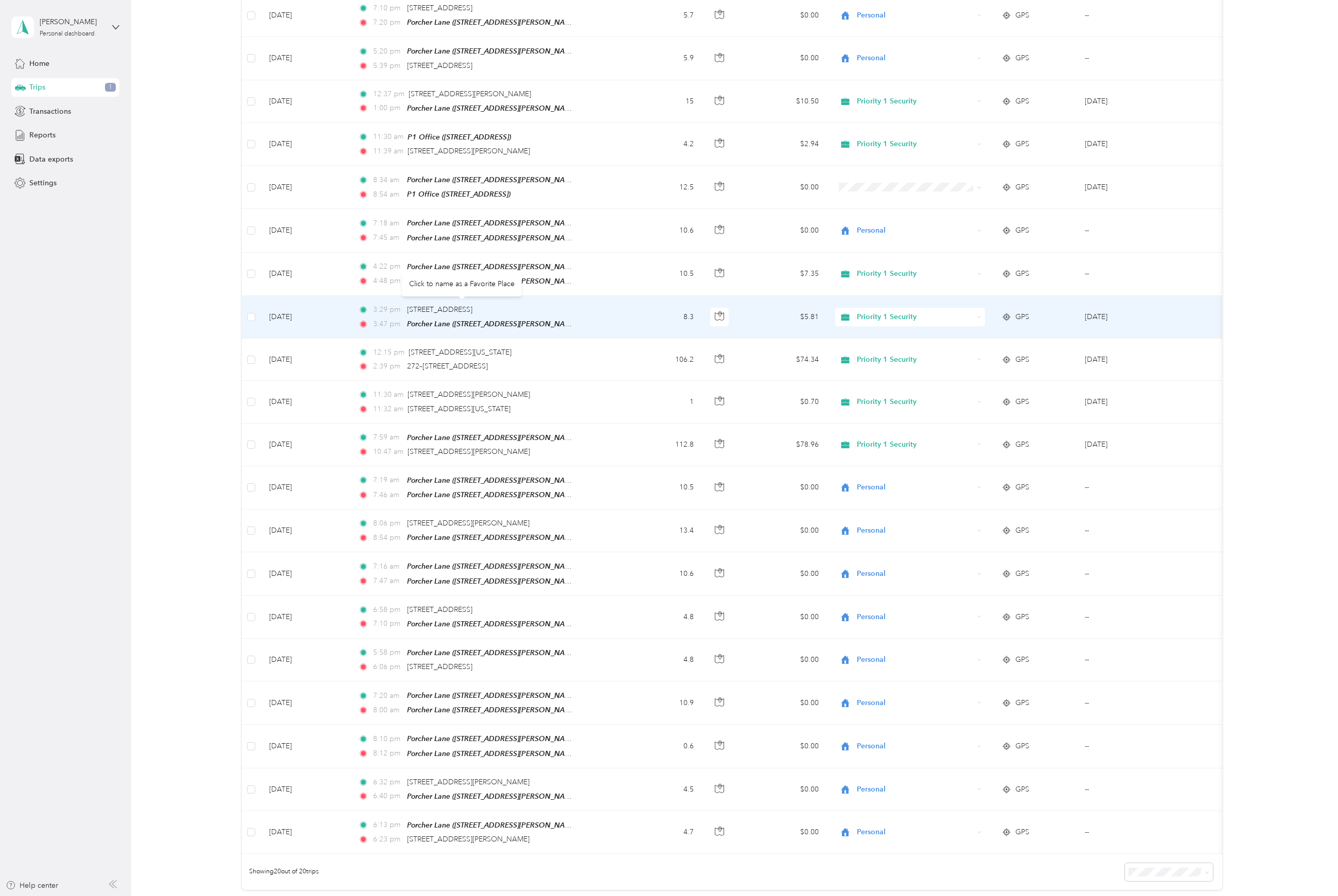
drag, startPoint x: 529, startPoint y: 305, endPoint x: 406, endPoint y: 301, distance: 123.1
click at [406, 304] on div "3:29 pm [STREET_ADDRESS]" at bounding box center [466, 310] width 216 height 11
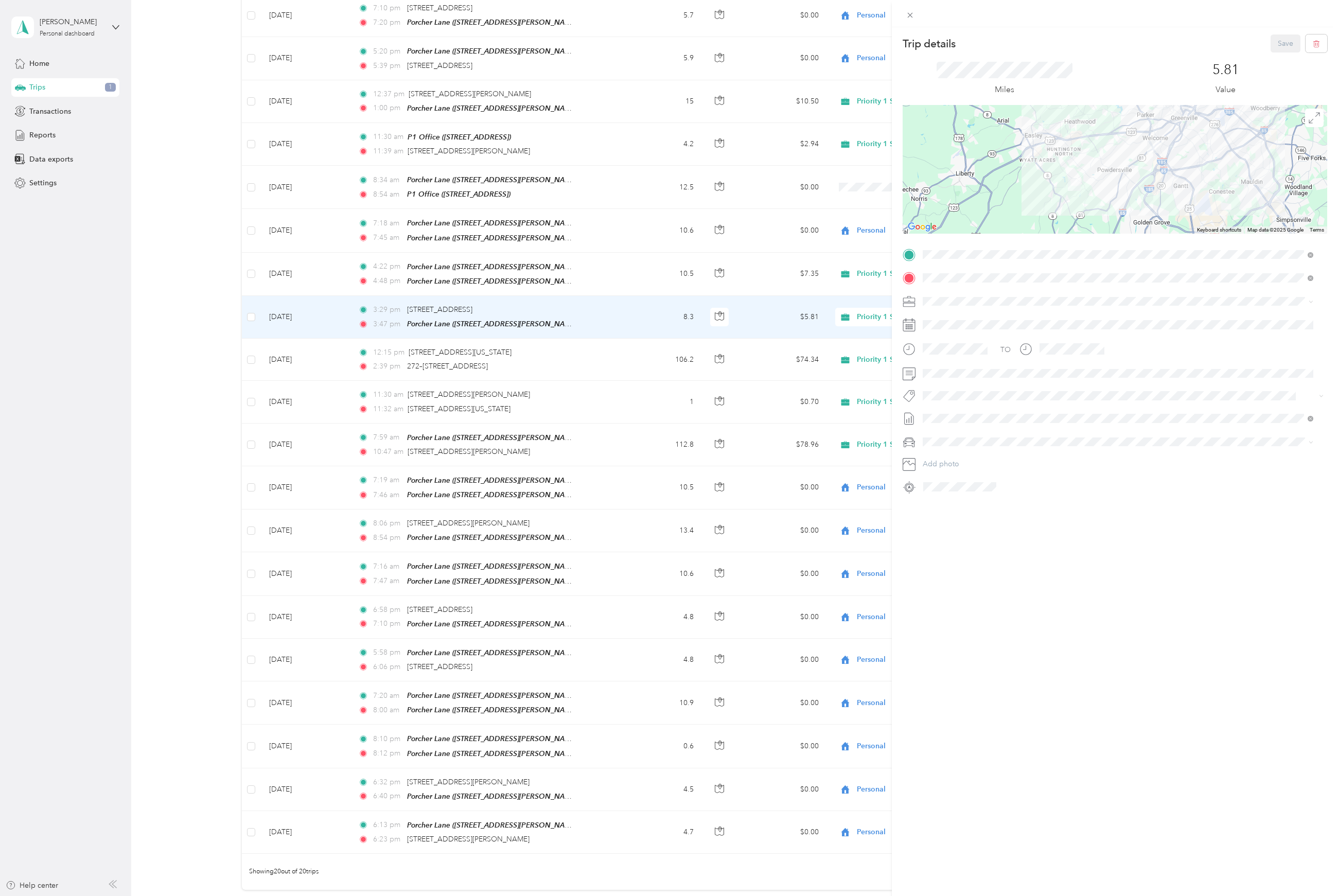
click at [863, 270] on div "Trip details Save This trip cannot be edited because it is either under review,…" at bounding box center [669, 448] width 1338 height 896
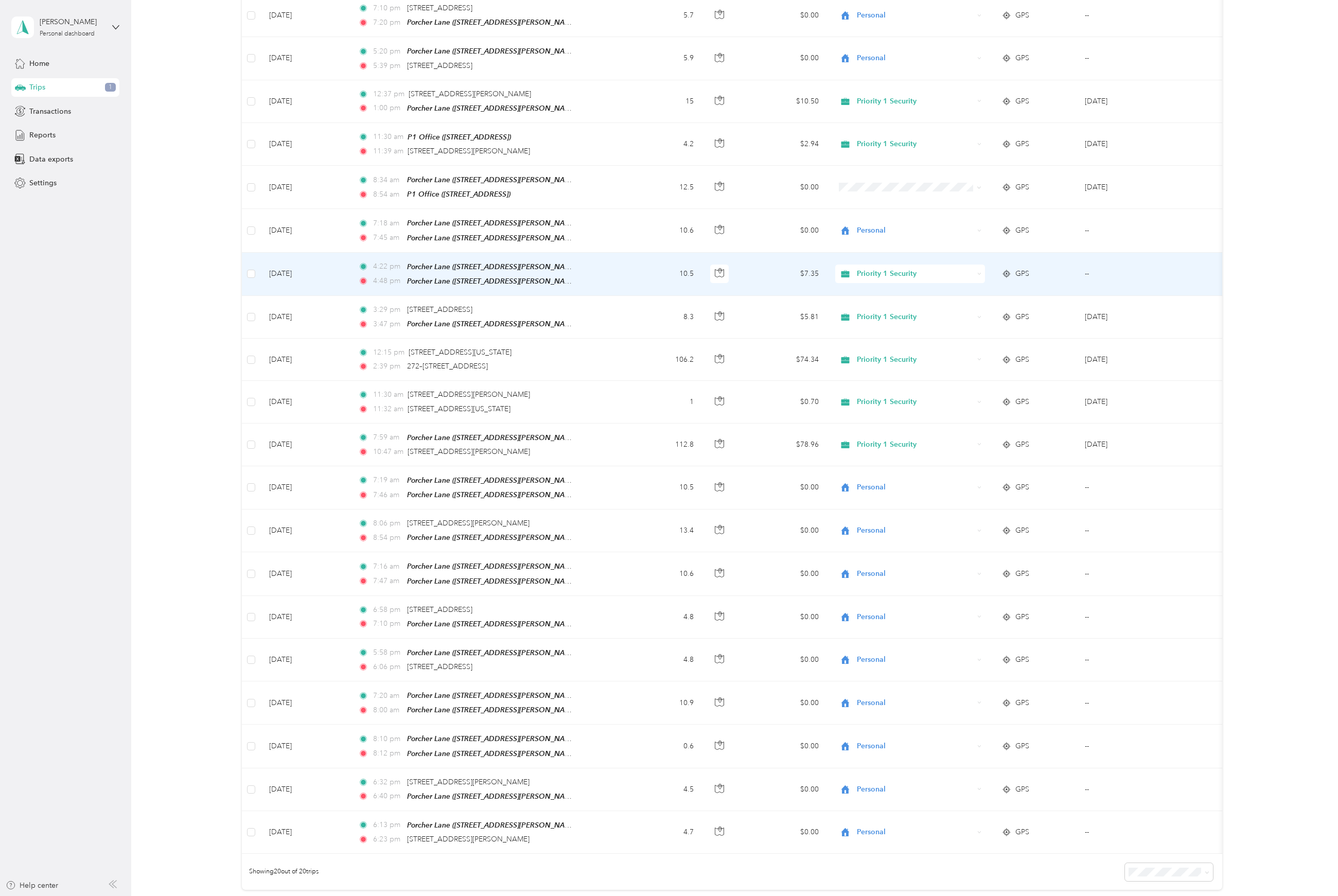
click at [898, 271] on span "Priority 1 Security" at bounding box center [915, 273] width 117 height 11
click at [904, 325] on span "Personal" at bounding box center [919, 326] width 117 height 11
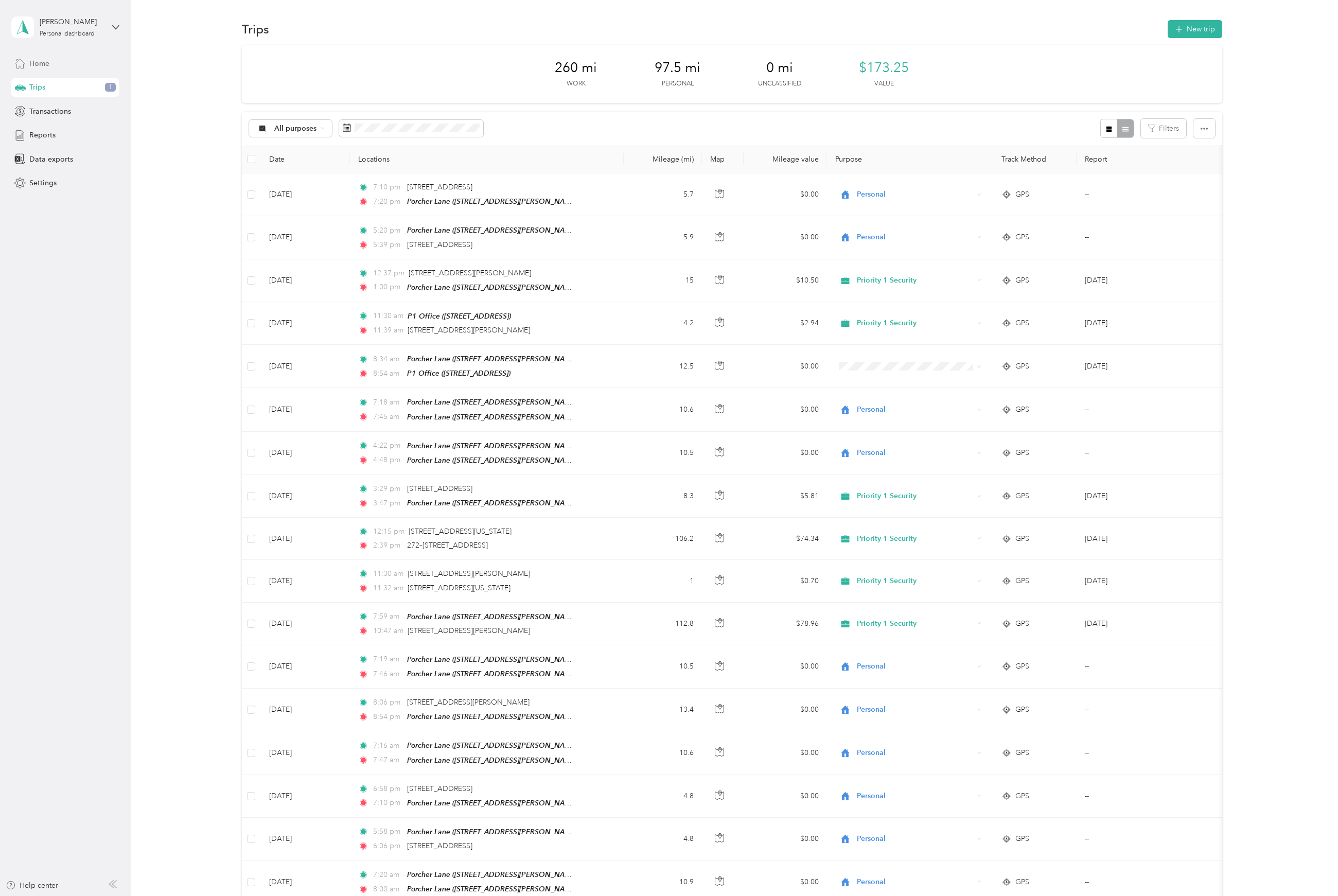
click at [41, 66] on span "Home" at bounding box center [39, 63] width 20 height 11
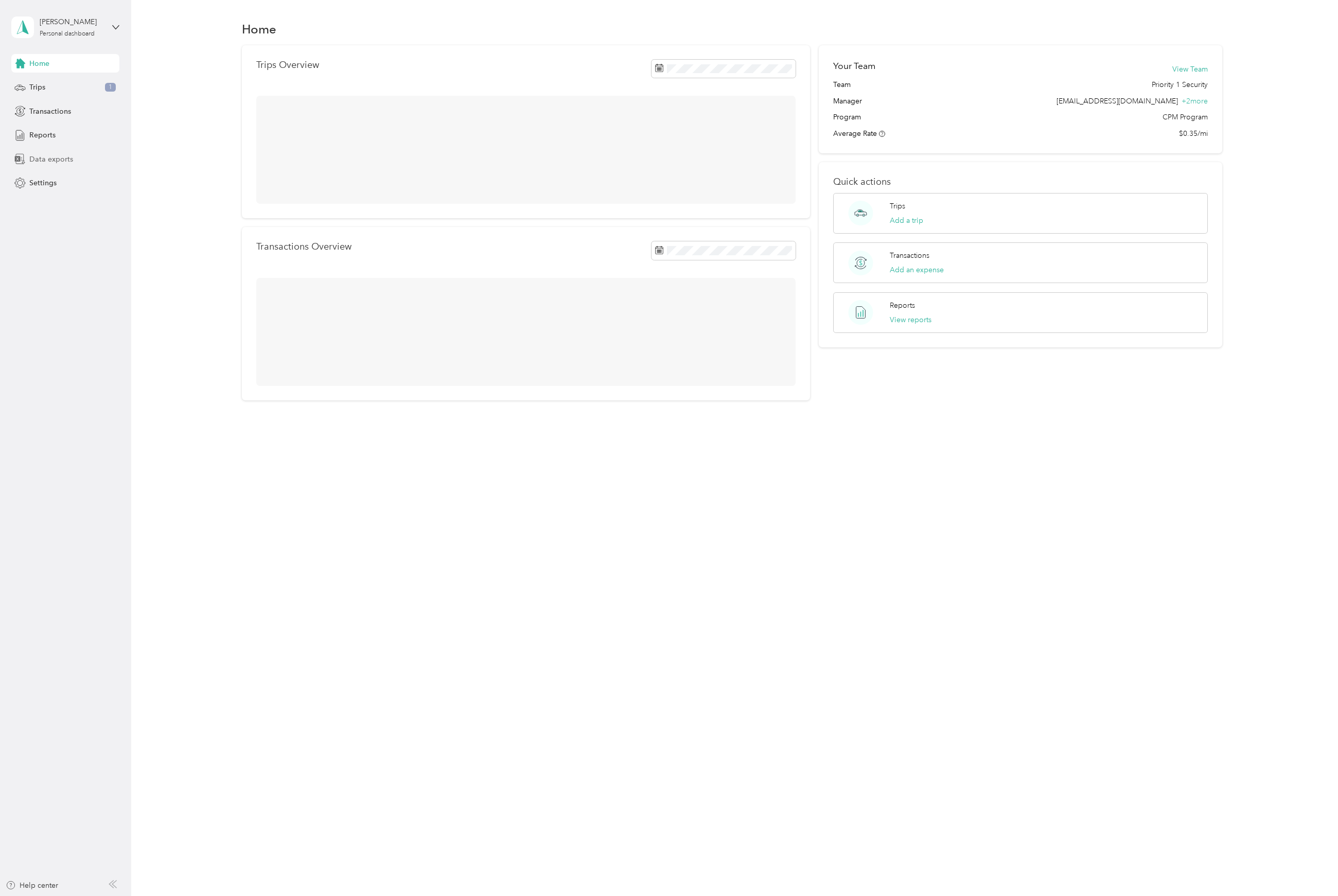
click at [42, 157] on span "Data exports" at bounding box center [51, 159] width 44 height 11
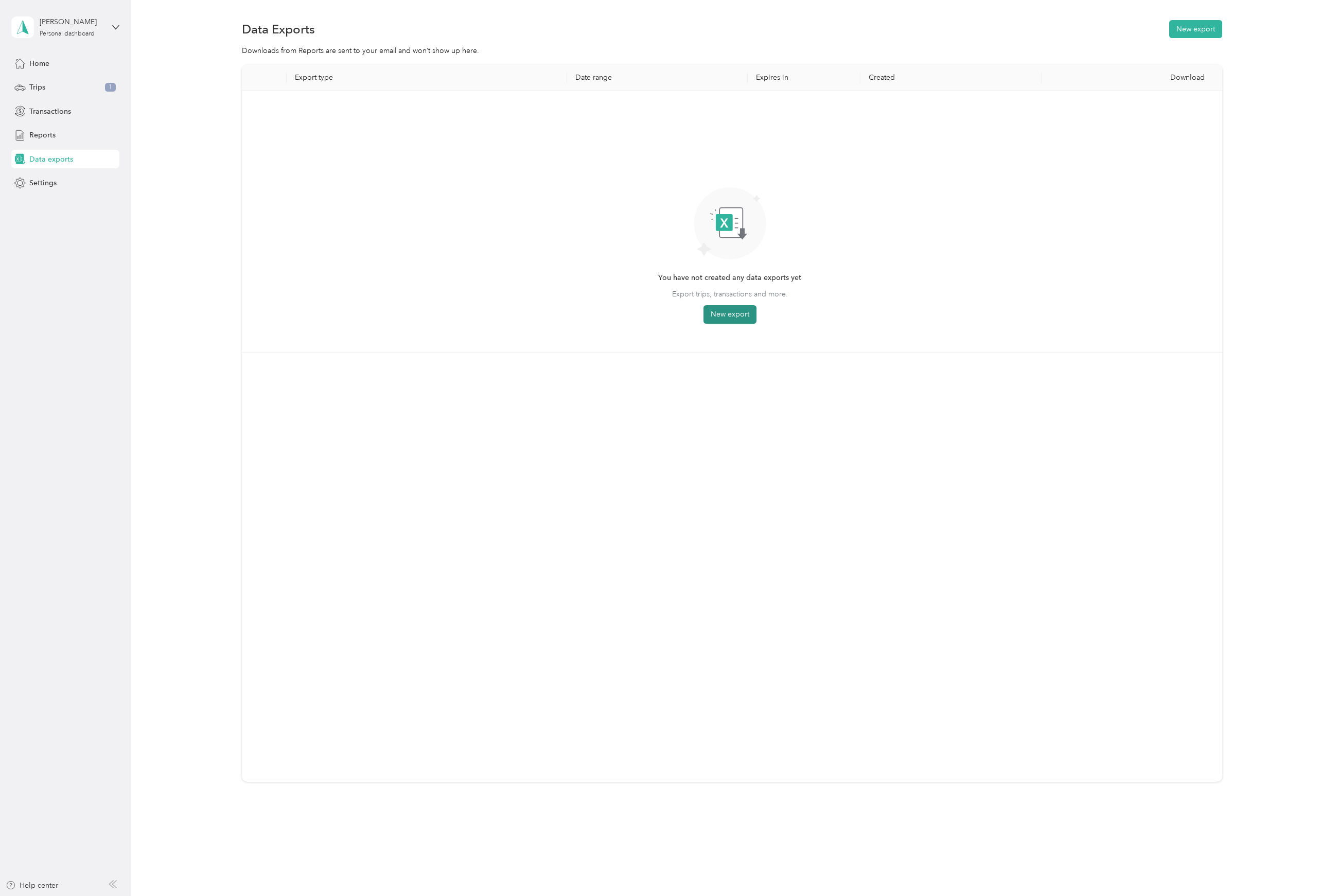
click at [720, 315] on button "New export" at bounding box center [730, 314] width 53 height 19
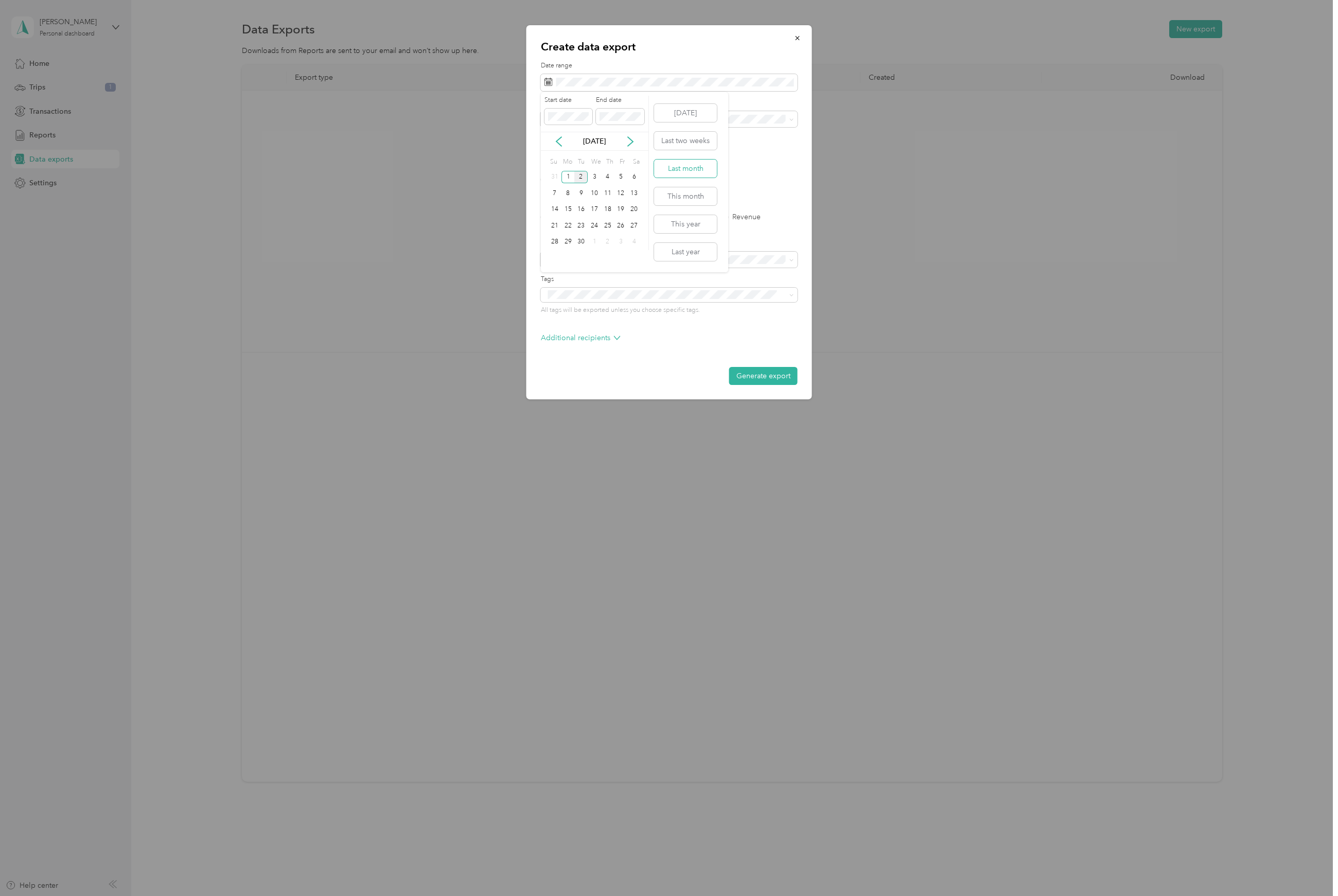
click at [699, 169] on button "Last month" at bounding box center [685, 169] width 63 height 18
click at [624, 179] on label "PDF" at bounding box center [627, 179] width 25 height 7
click at [599, 112] on span at bounding box center [669, 120] width 257 height 17
click at [574, 157] on li "Priority 1 Security" at bounding box center [669, 151] width 257 height 18
click at [581, 218] on label "Trips" at bounding box center [584, 217] width 26 height 7
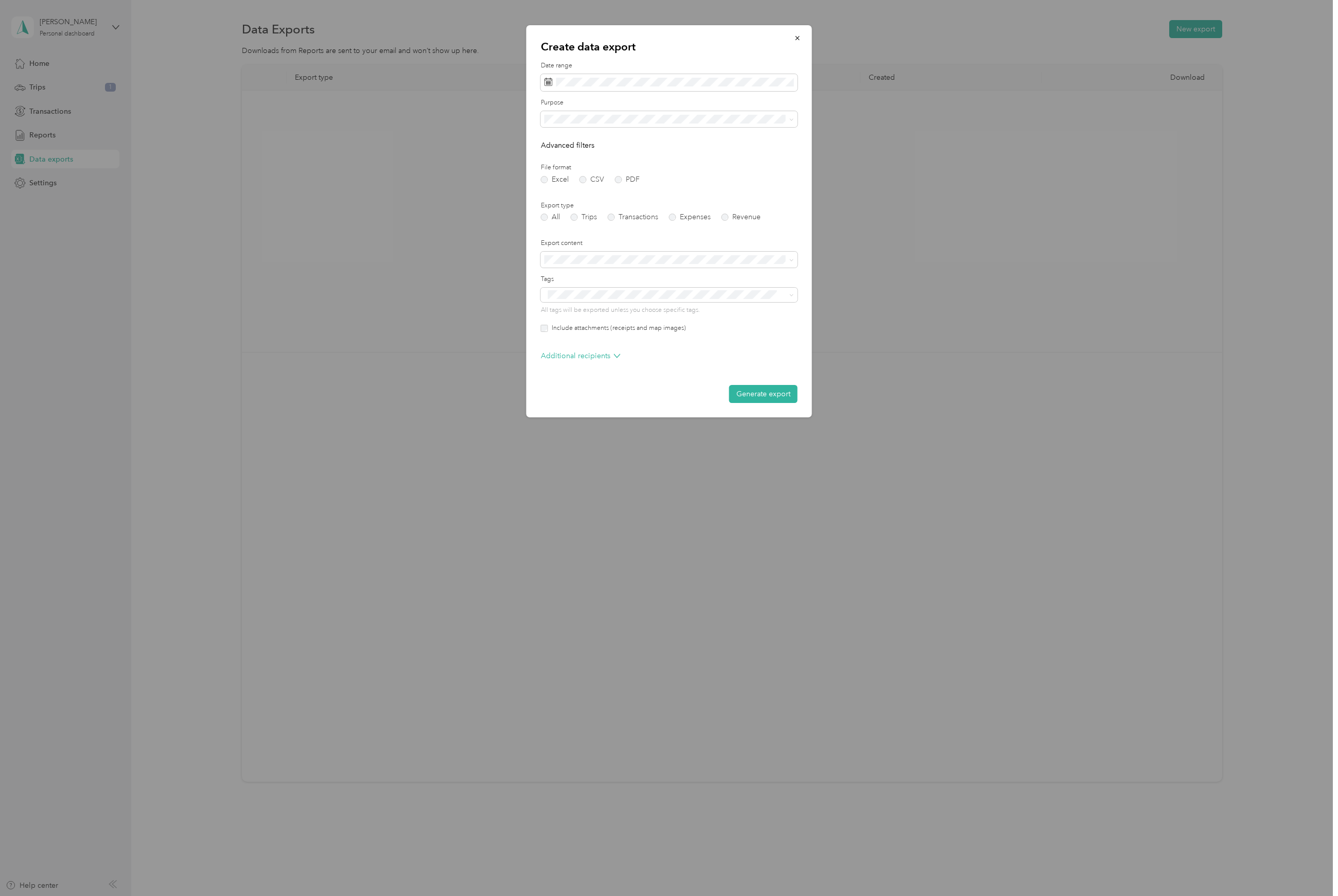
click at [775, 392] on button "Generate export" at bounding box center [763, 394] width 68 height 18
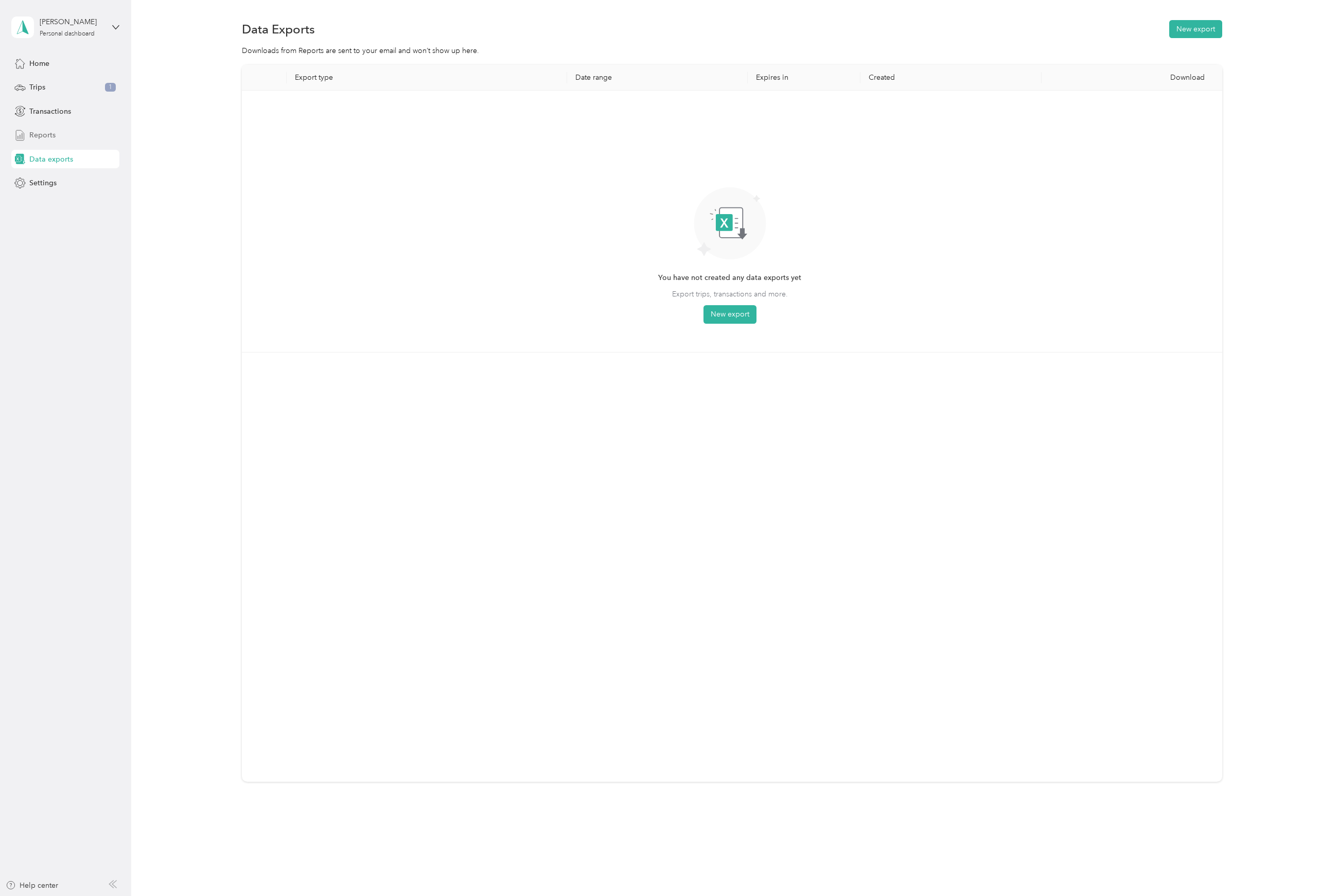
click at [69, 134] on div "Reports" at bounding box center [65, 135] width 108 height 19
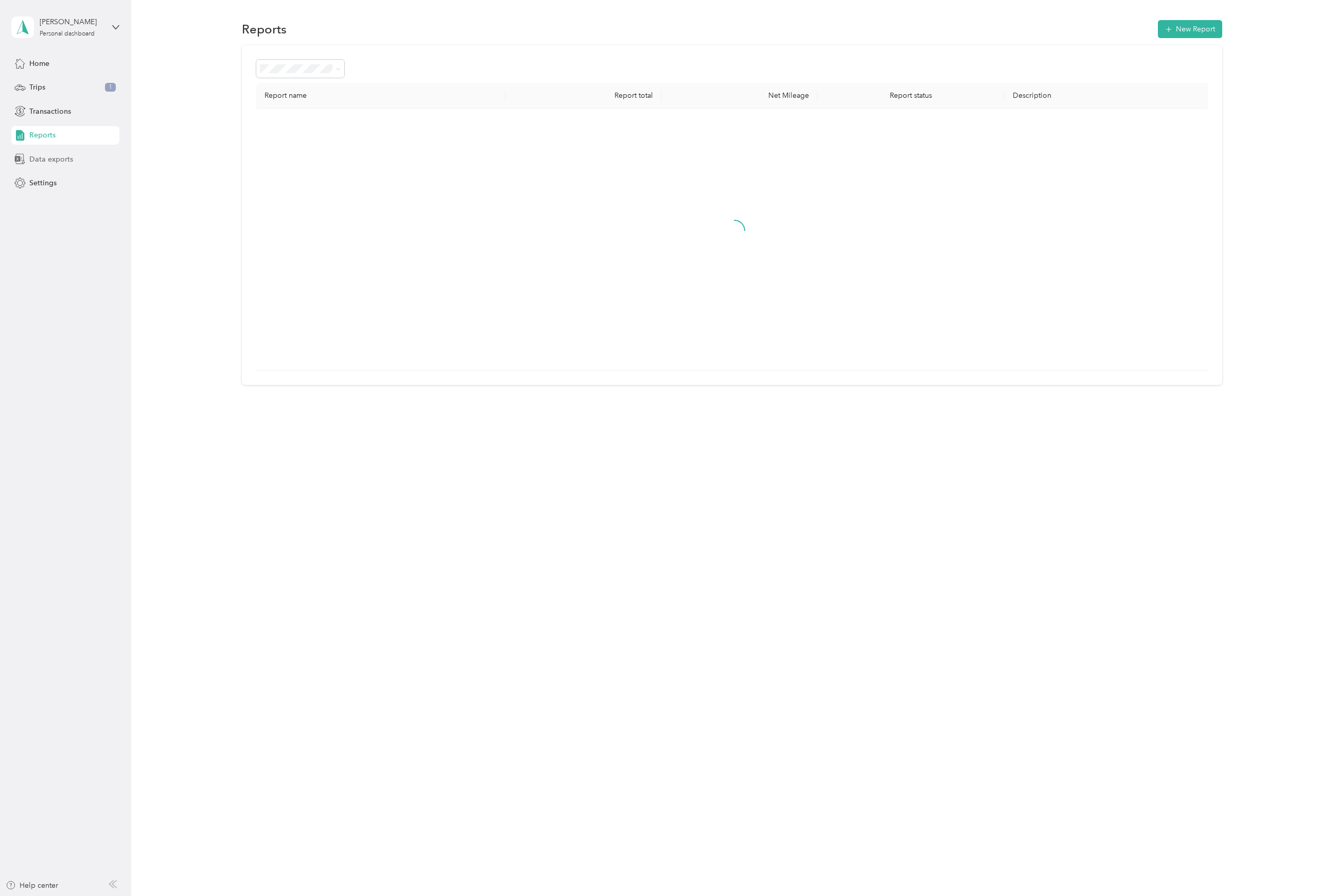
click at [57, 153] on div "Data exports" at bounding box center [65, 159] width 108 height 19
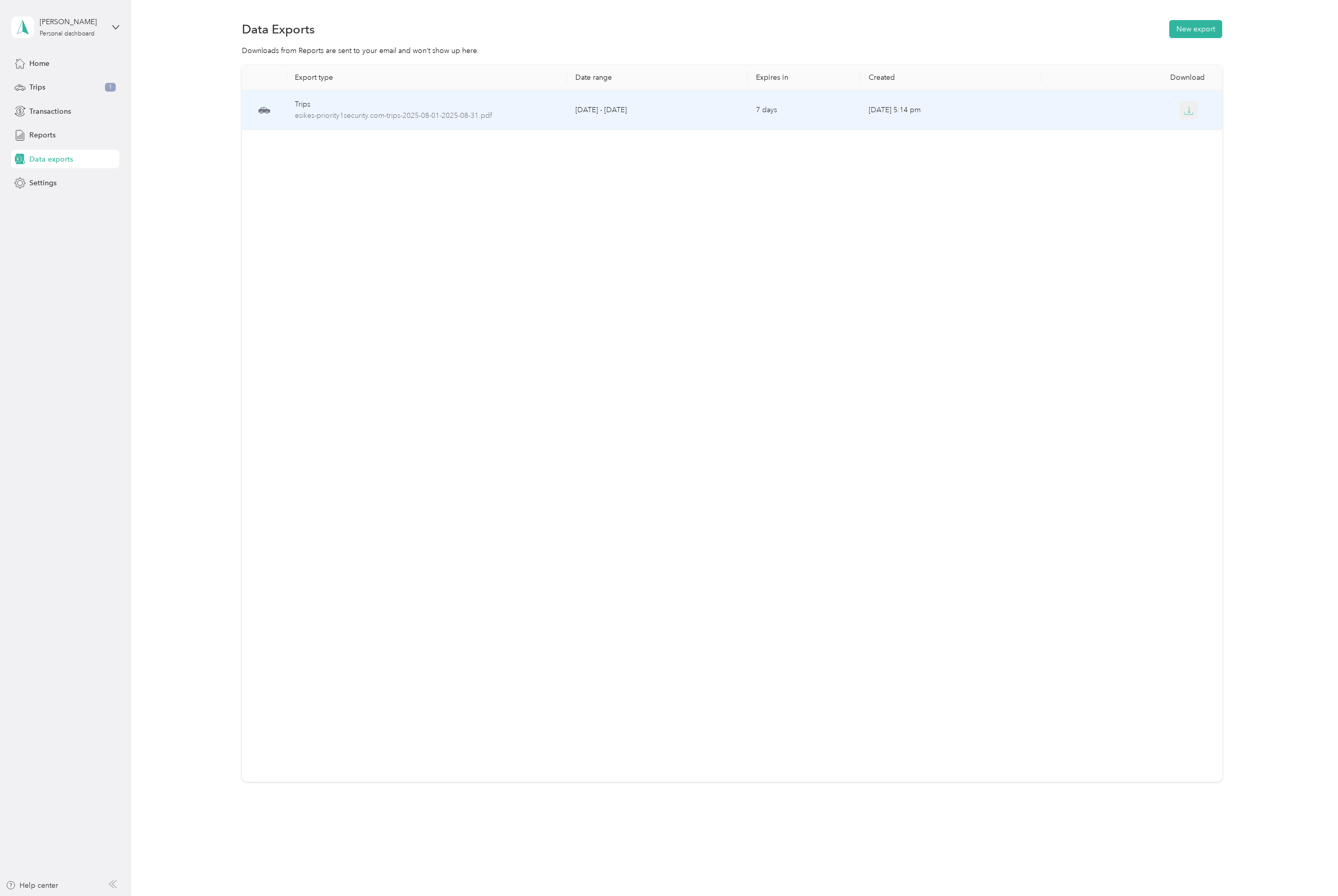
click at [1185, 109] on icon "button" at bounding box center [1188, 110] width 9 height 9
